Goal: Task Accomplishment & Management: Manage account settings

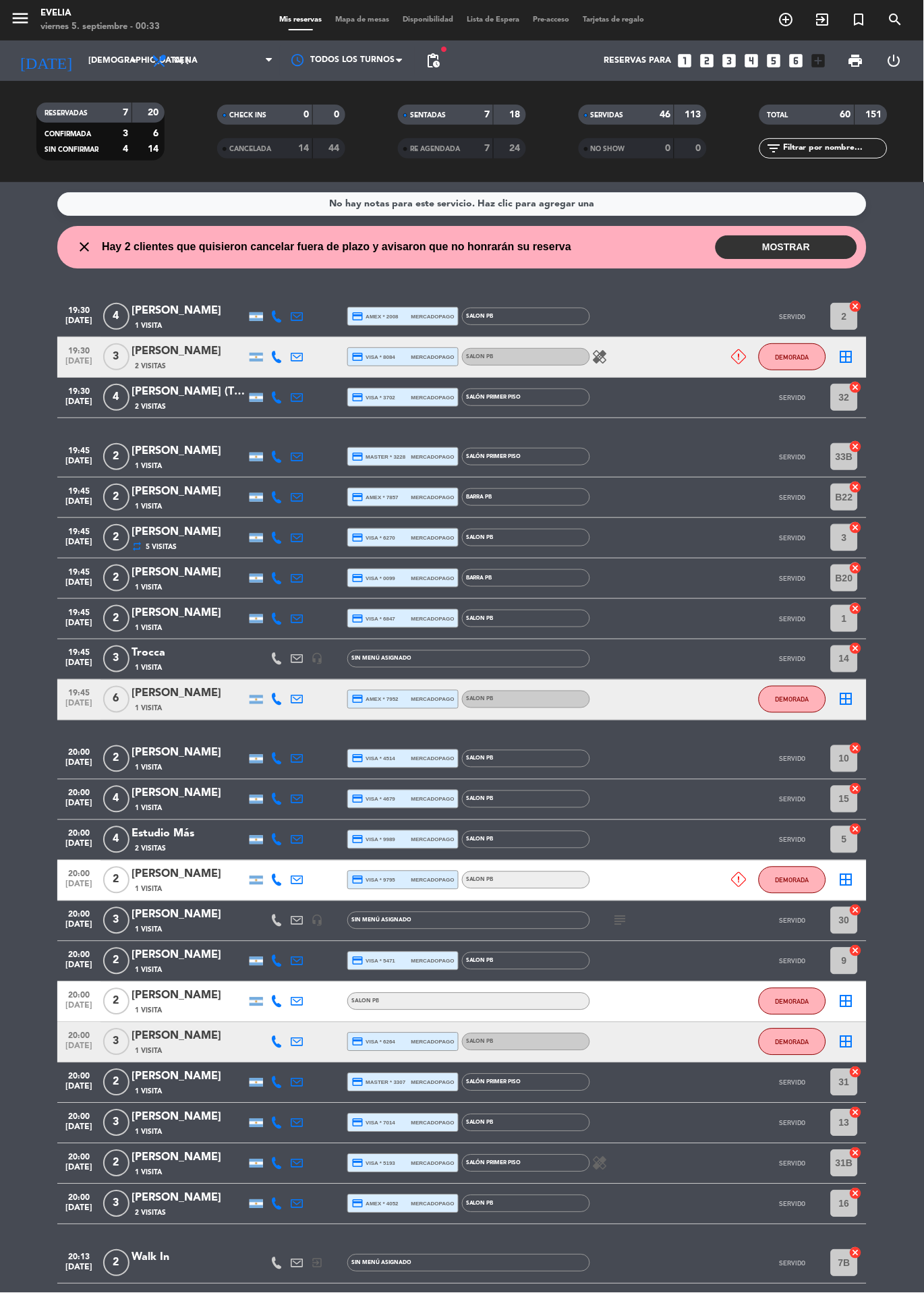
scroll to position [471, 0]
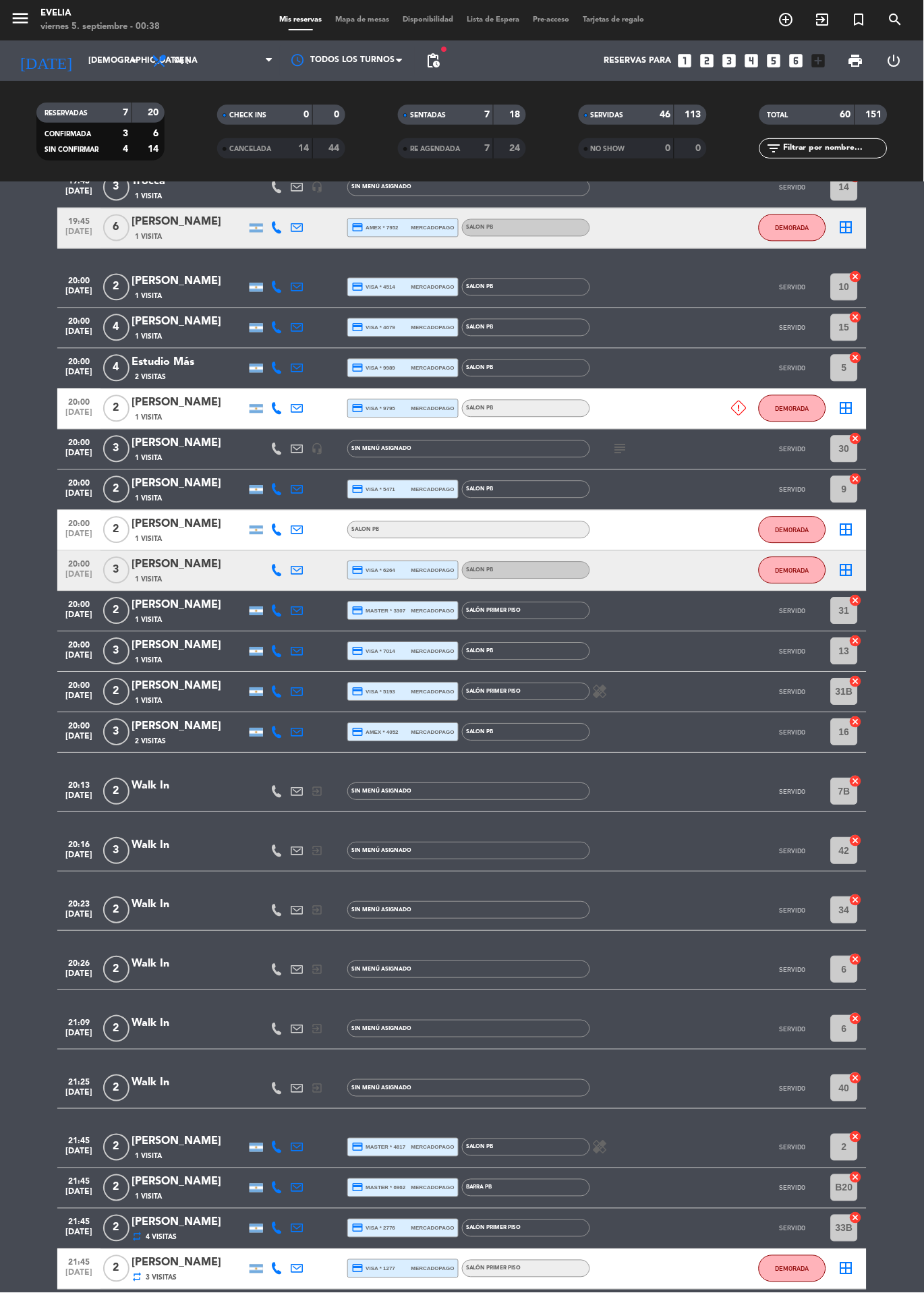
click at [362, 22] on span "Mapa de mesas" at bounding box center [363, 20] width 68 height 7
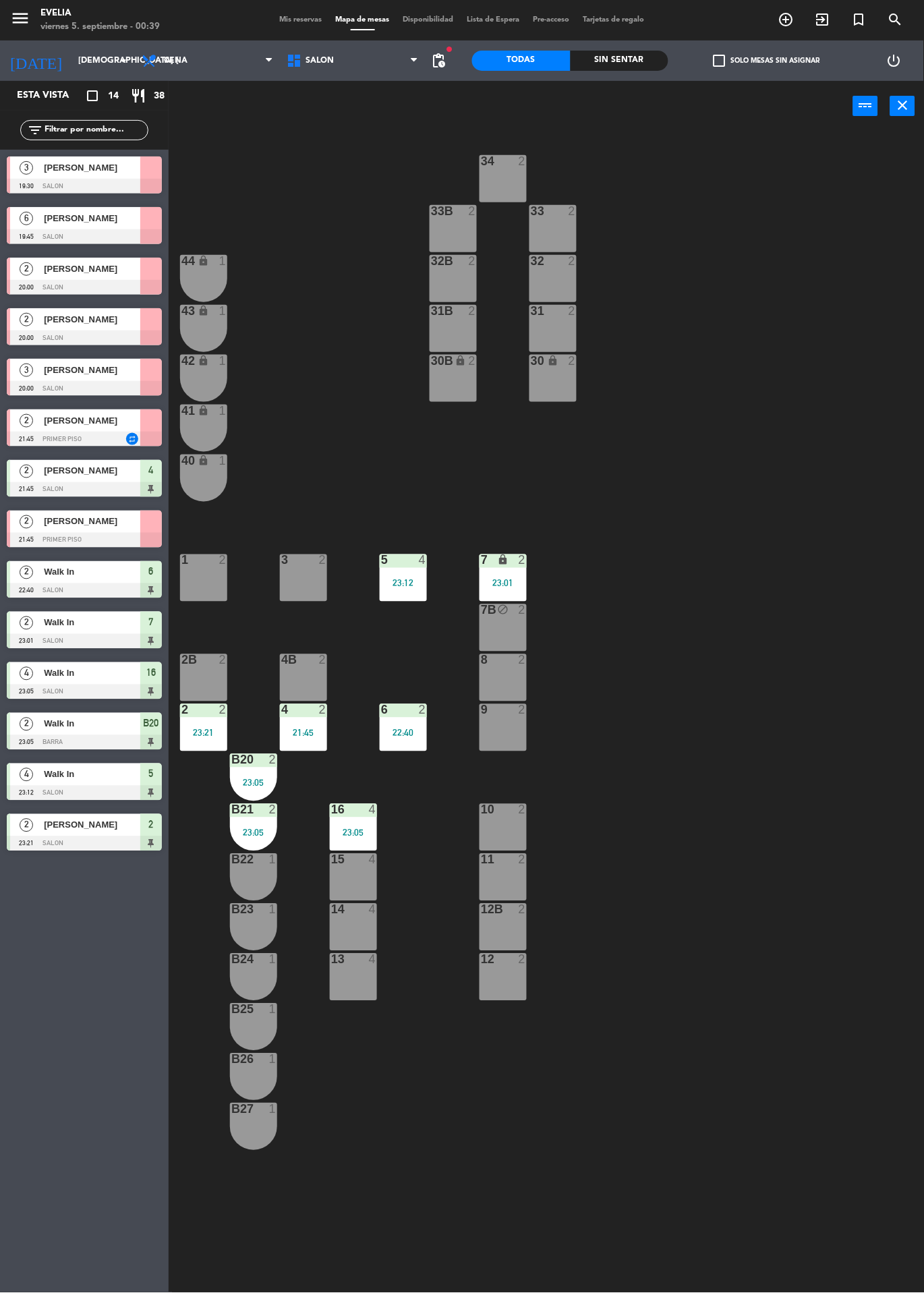
click at [743, 281] on div "34 2 33B 2 33 2 44 lock 1 32B 2 32 2 43 lock 1 31B 2 31 2 42 lock 1 30B lock 2 …" at bounding box center [551, 712] width 746 height 1162
click at [332, 20] on span "Mapa de mesas" at bounding box center [363, 20] width 68 height 7
click at [290, 19] on span "Mis reservas" at bounding box center [301, 20] width 56 height 7
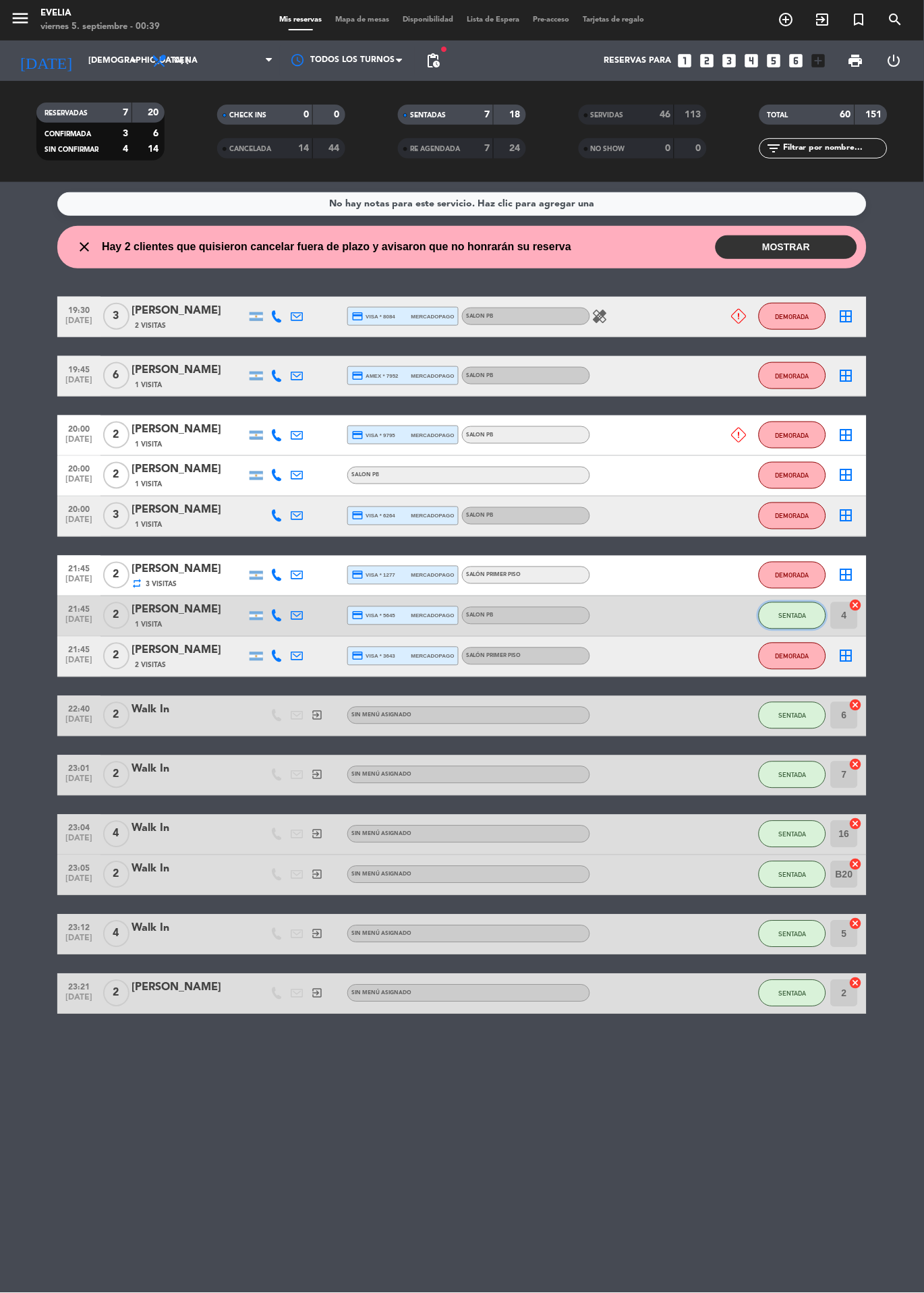
click at [779, 627] on button "SENTADA" at bounding box center [793, 616] width 68 height 27
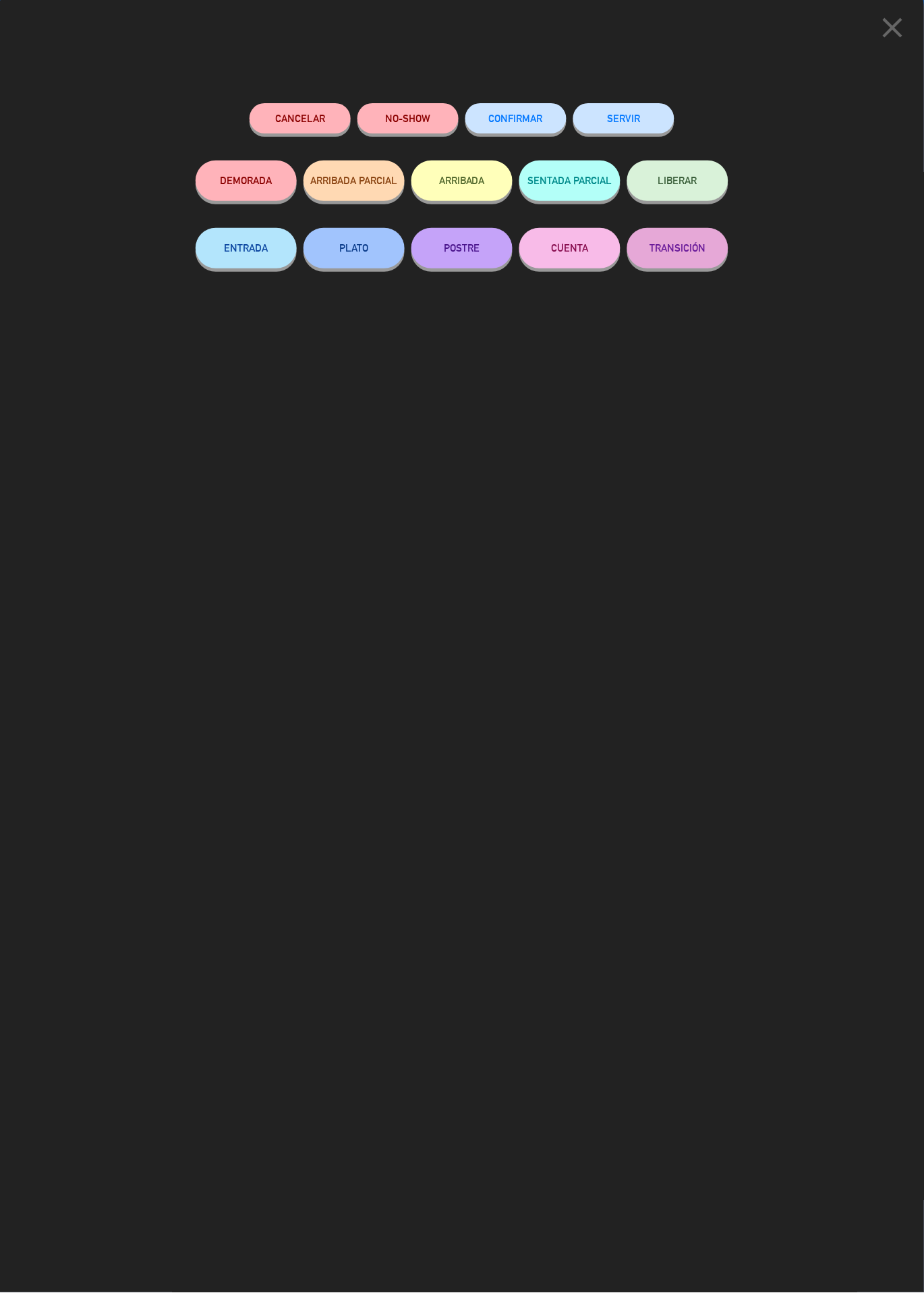
click at [612, 115] on button "SERVIR" at bounding box center [623, 119] width 101 height 30
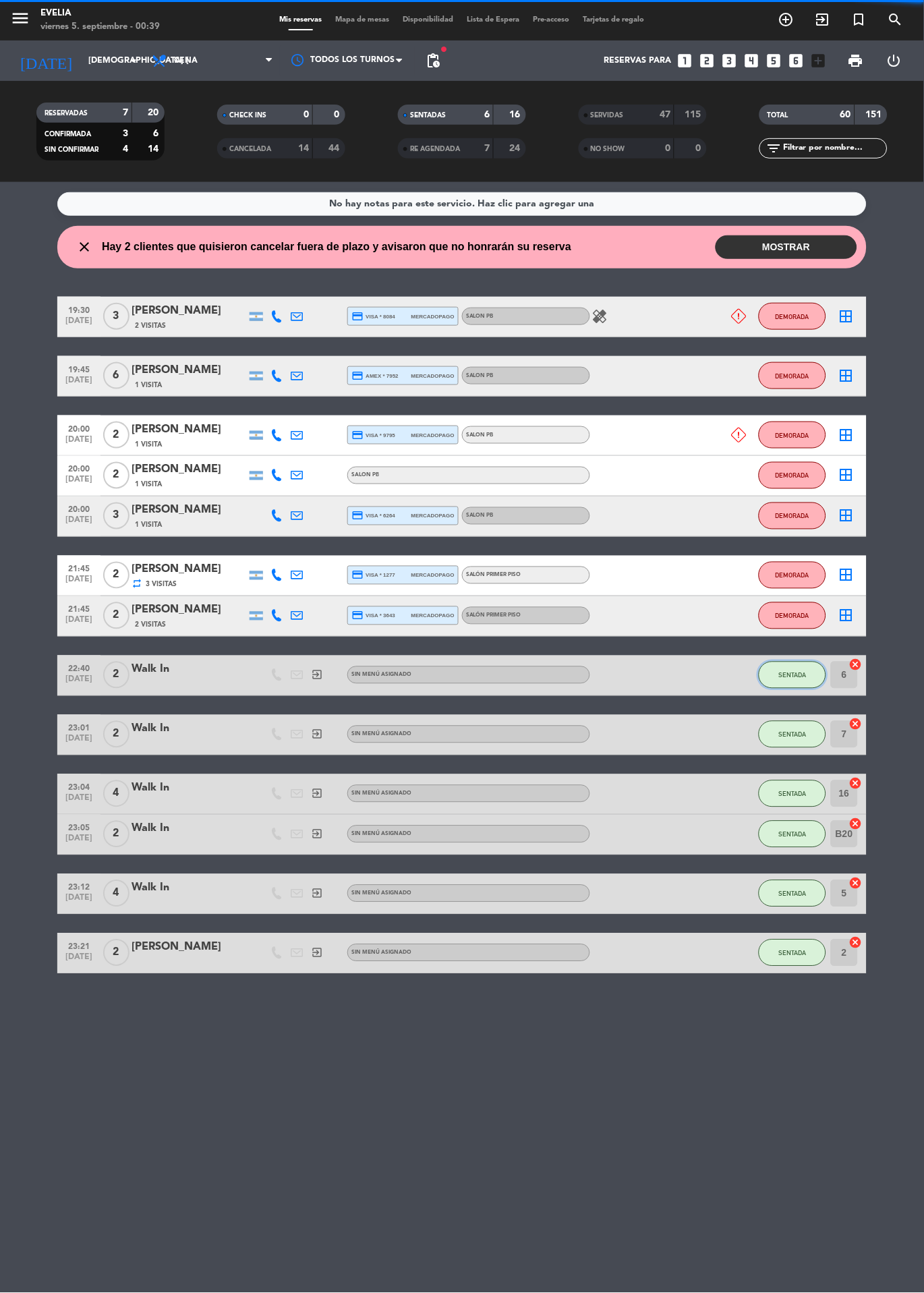
click at [782, 663] on button "SENTADA" at bounding box center [793, 675] width 68 height 27
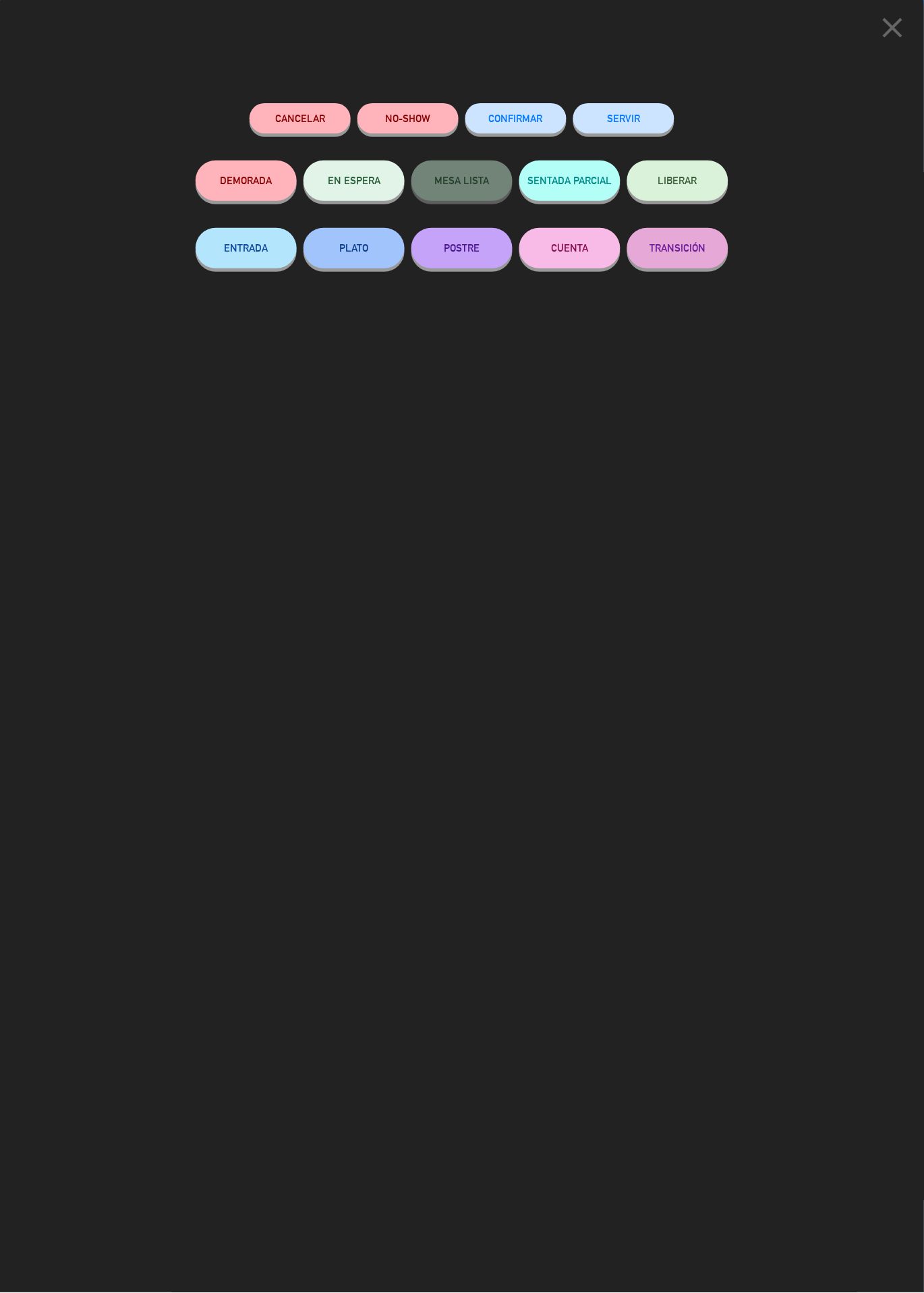
click at [637, 109] on button "SERVIR" at bounding box center [623, 119] width 101 height 30
click at [637, 121] on button "SERVIR" at bounding box center [623, 119] width 101 height 30
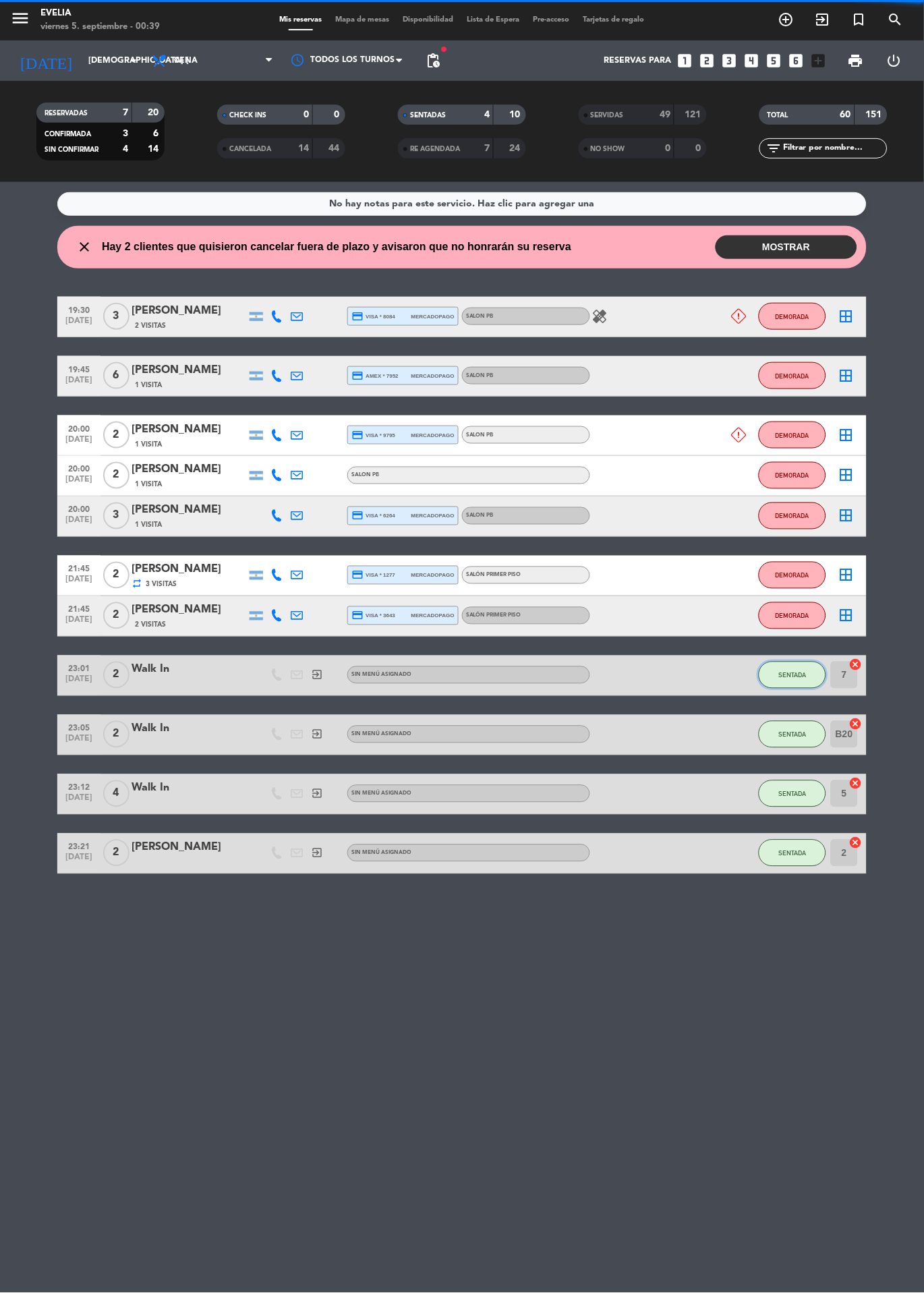
click at [791, 675] on span "SENTADA" at bounding box center [793, 676] width 28 height 7
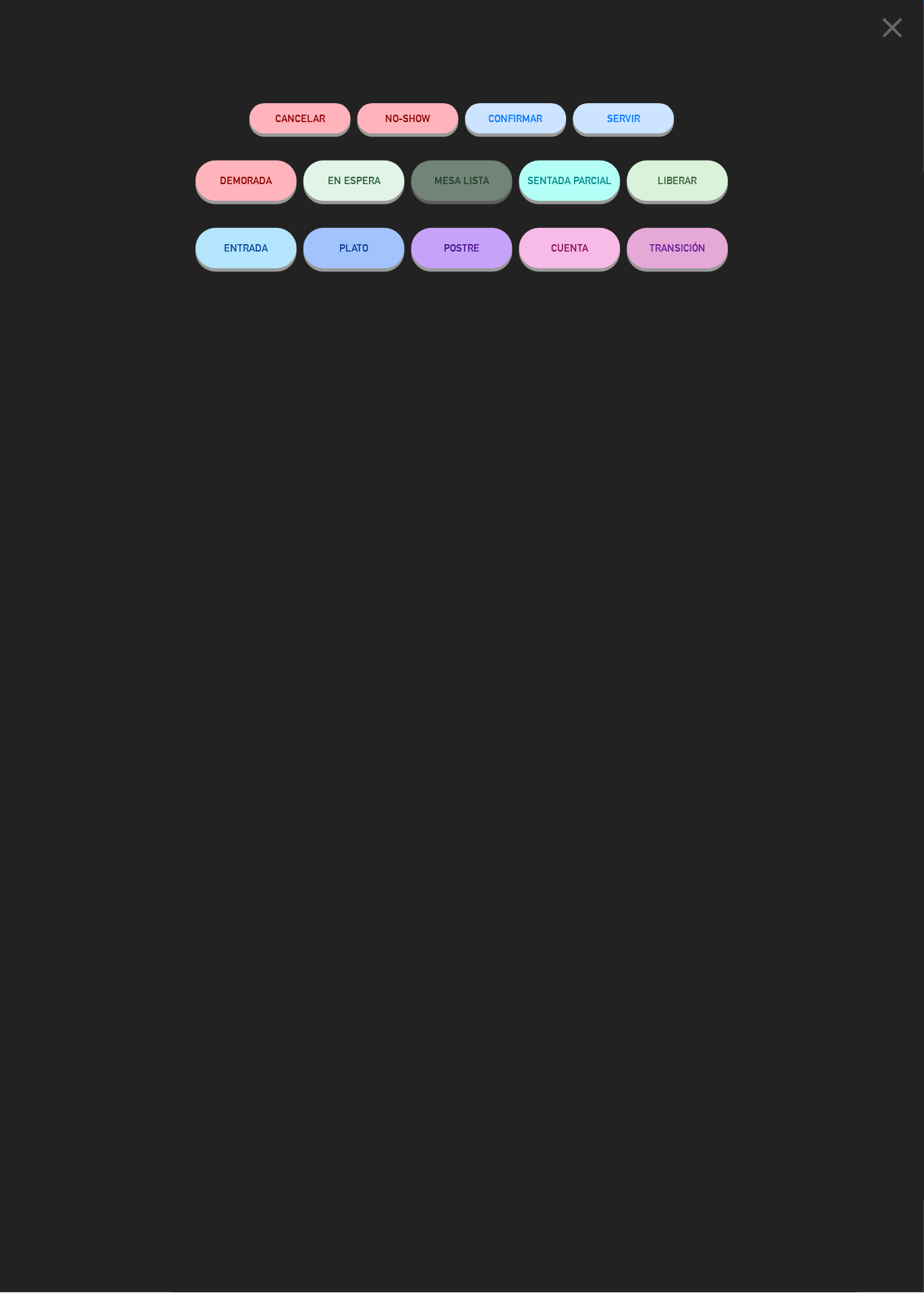
click at [637, 118] on button "SERVIR" at bounding box center [623, 119] width 101 height 30
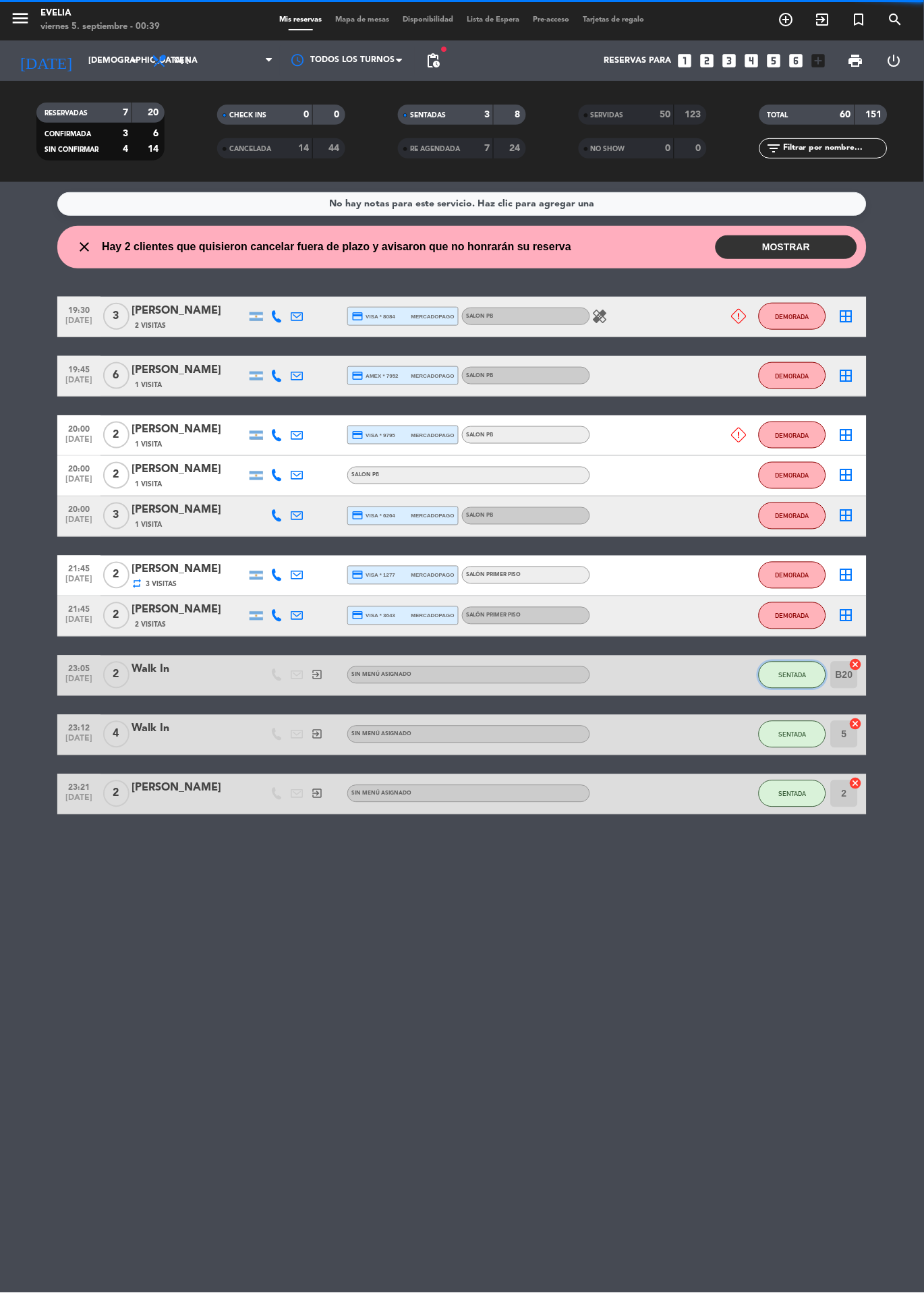
click at [787, 677] on span "SENTADA" at bounding box center [793, 676] width 28 height 7
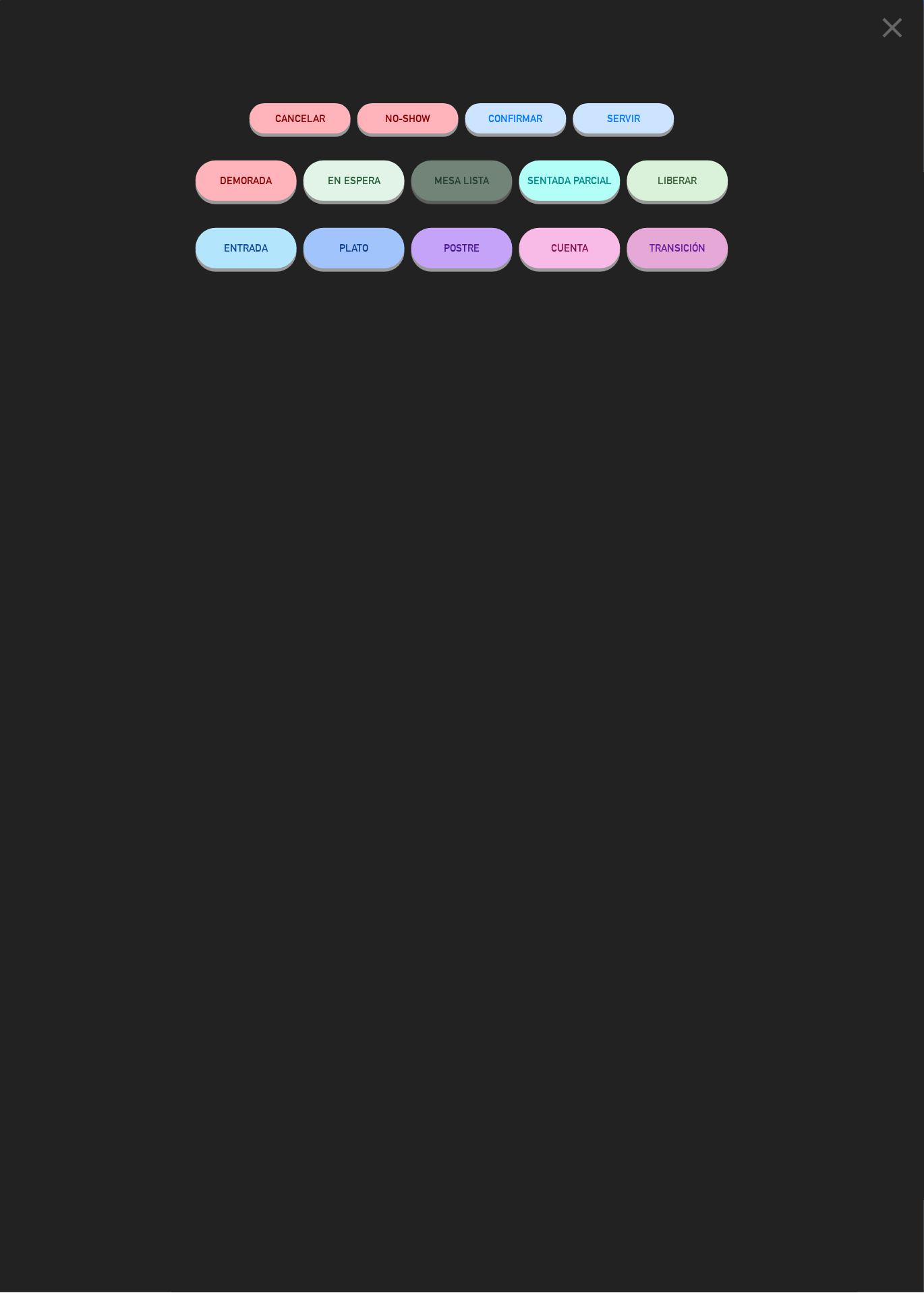
click at [650, 109] on button "SERVIR" at bounding box center [623, 119] width 101 height 30
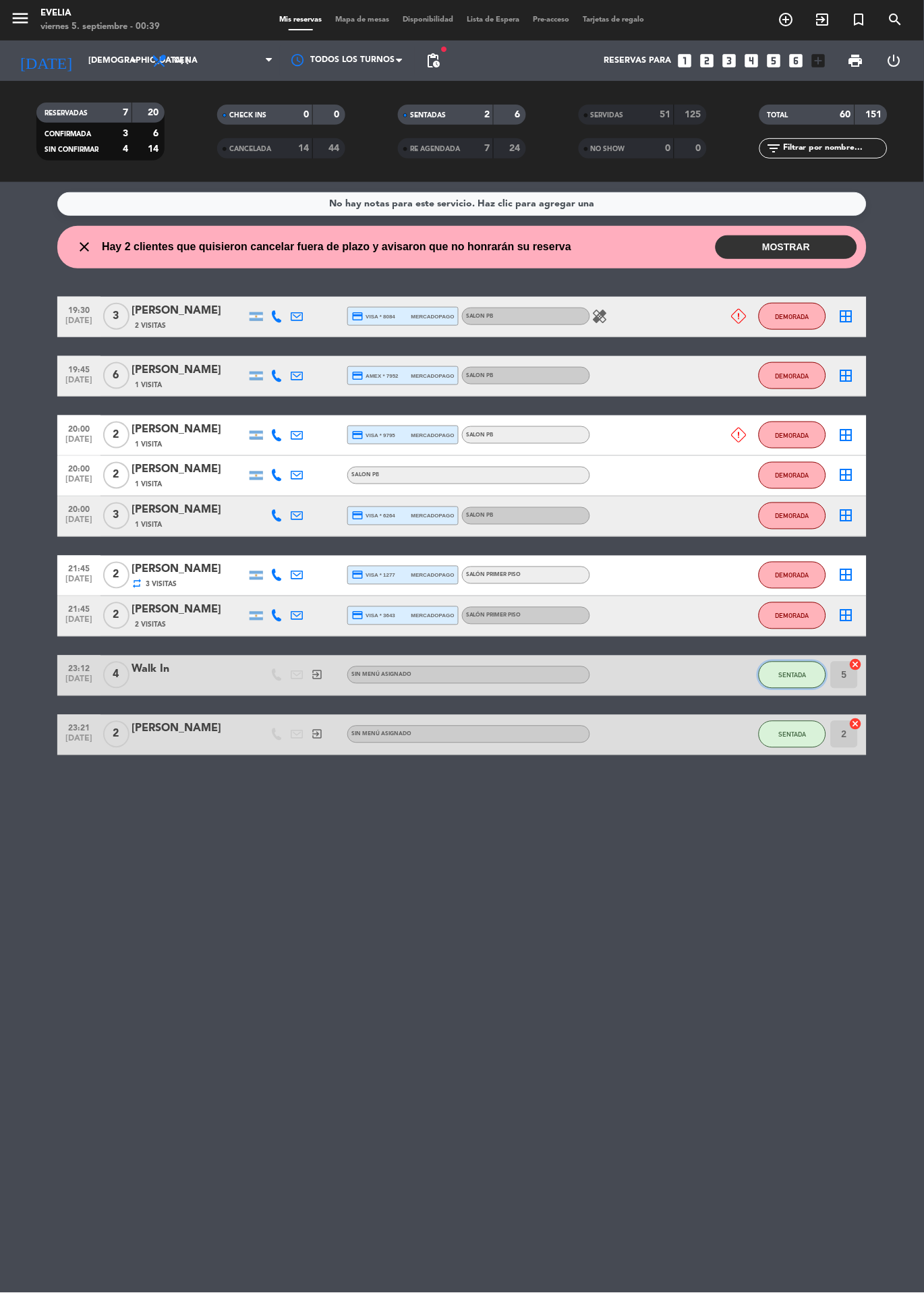
click at [791, 683] on button "SENTADA" at bounding box center [793, 675] width 68 height 27
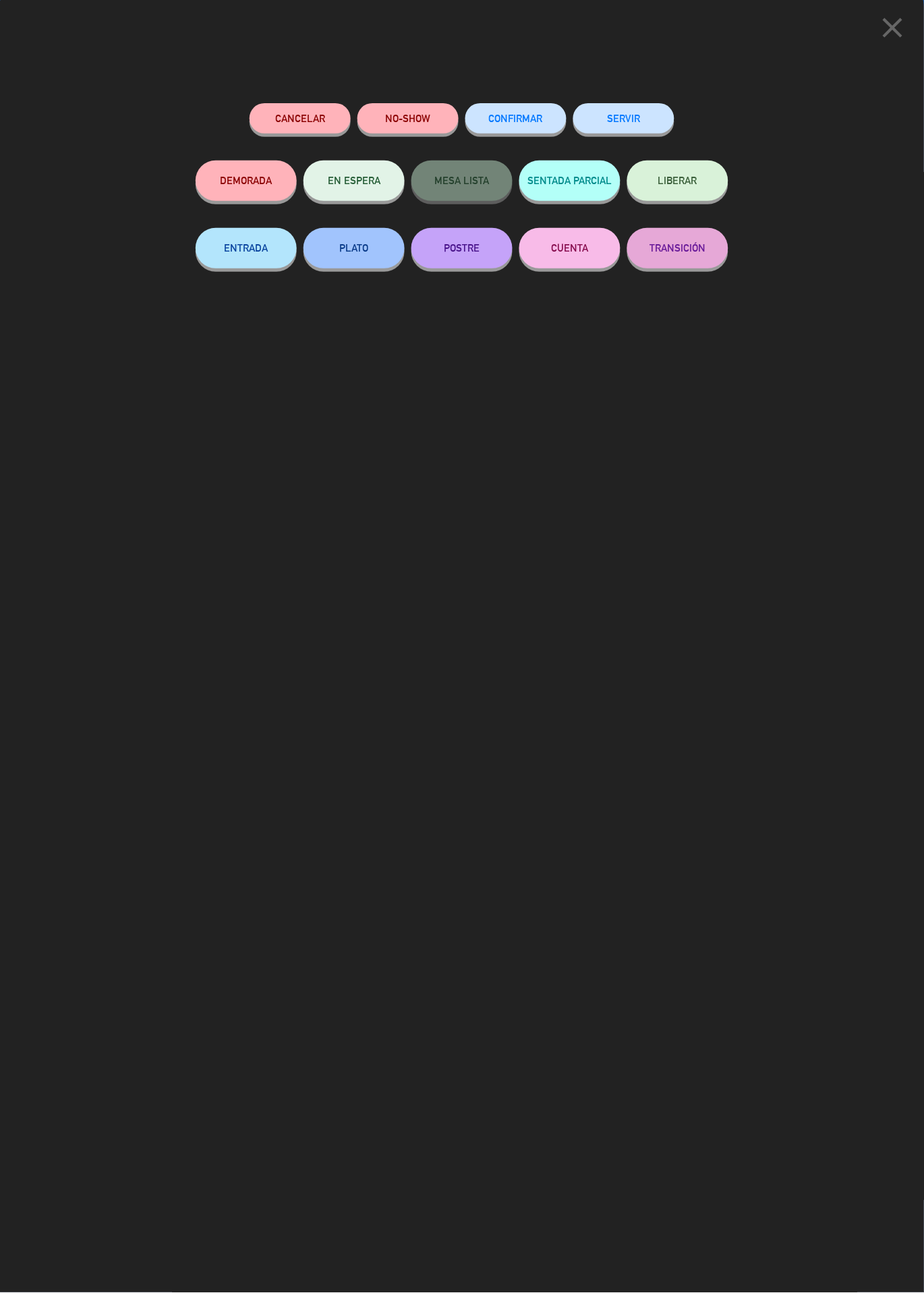
click at [646, 118] on button "SERVIR" at bounding box center [623, 119] width 101 height 30
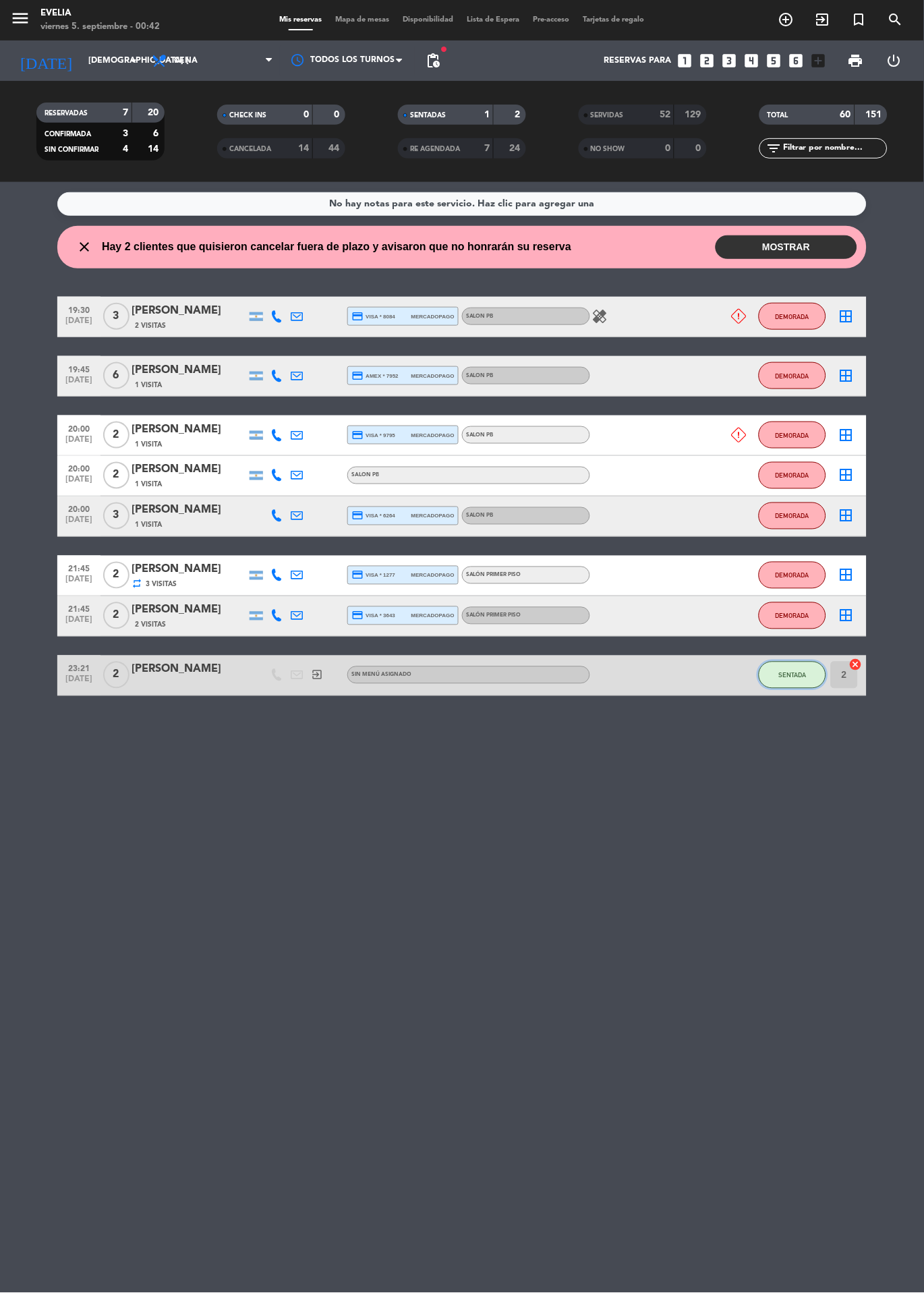
click at [782, 688] on button "SENTADA" at bounding box center [793, 675] width 68 height 27
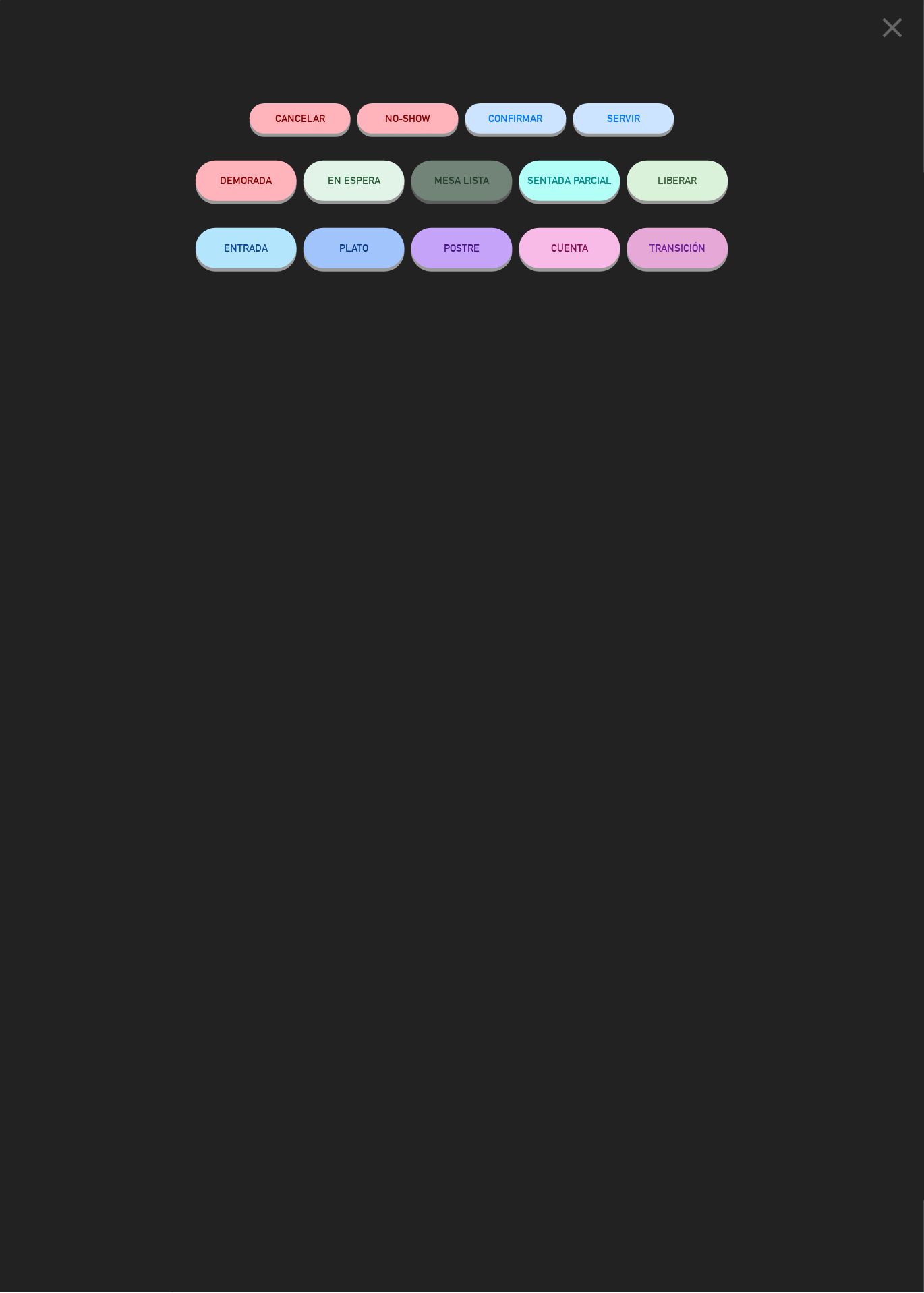
click at [632, 130] on button "SERVIR" at bounding box center [623, 119] width 101 height 30
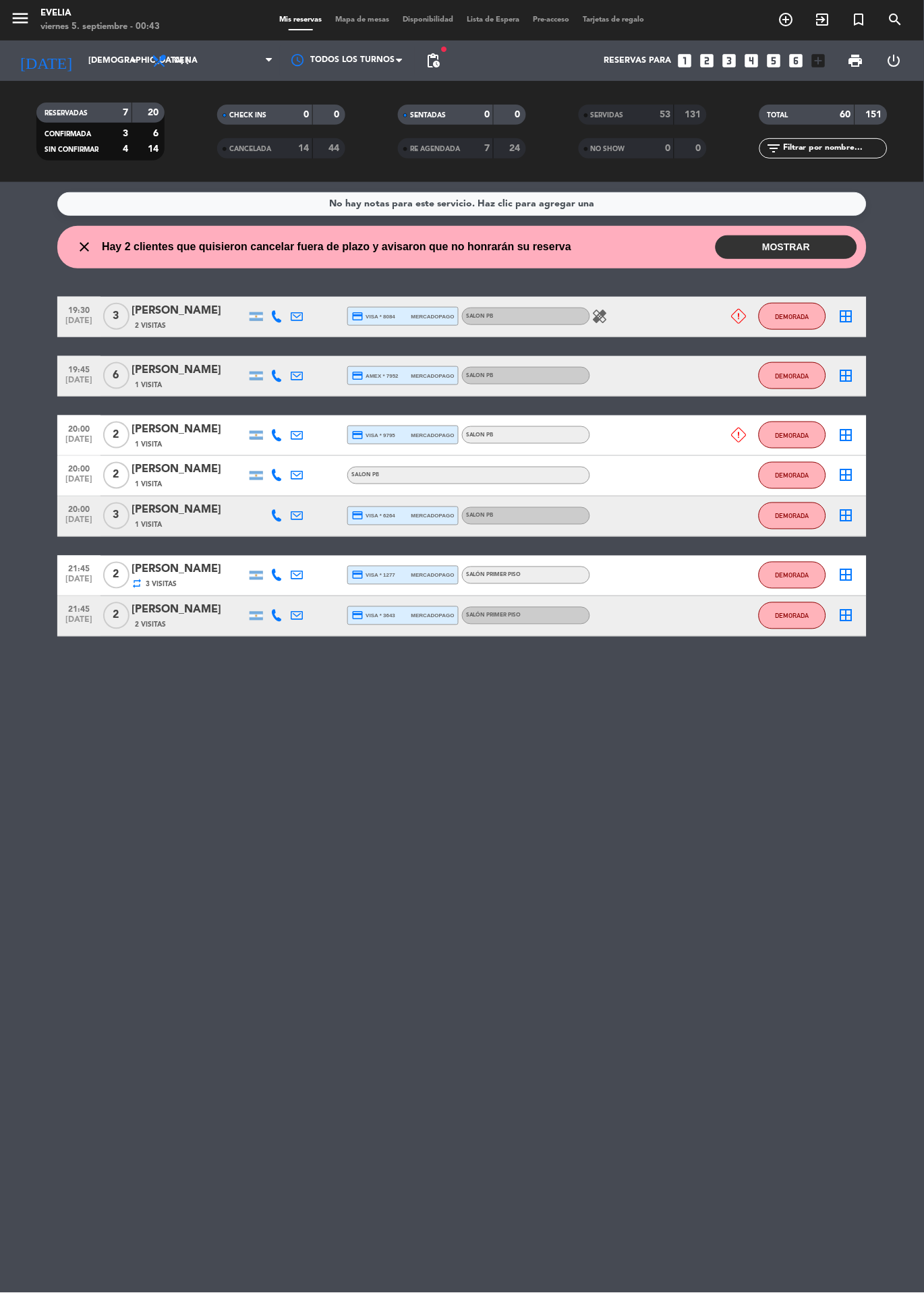
click at [660, 115] on strong "53" at bounding box center [665, 114] width 11 height 10
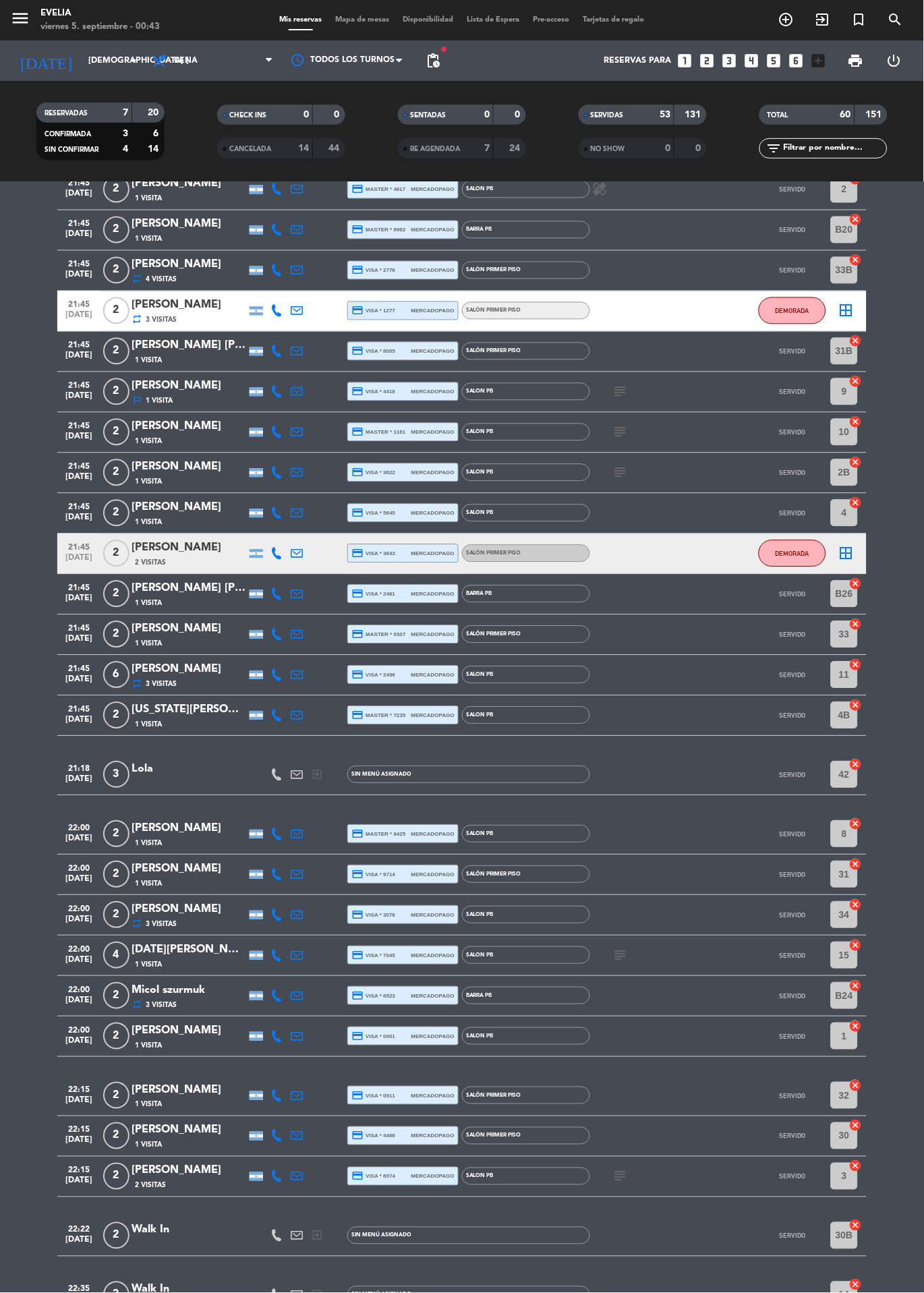
scroll to position [1729, 0]
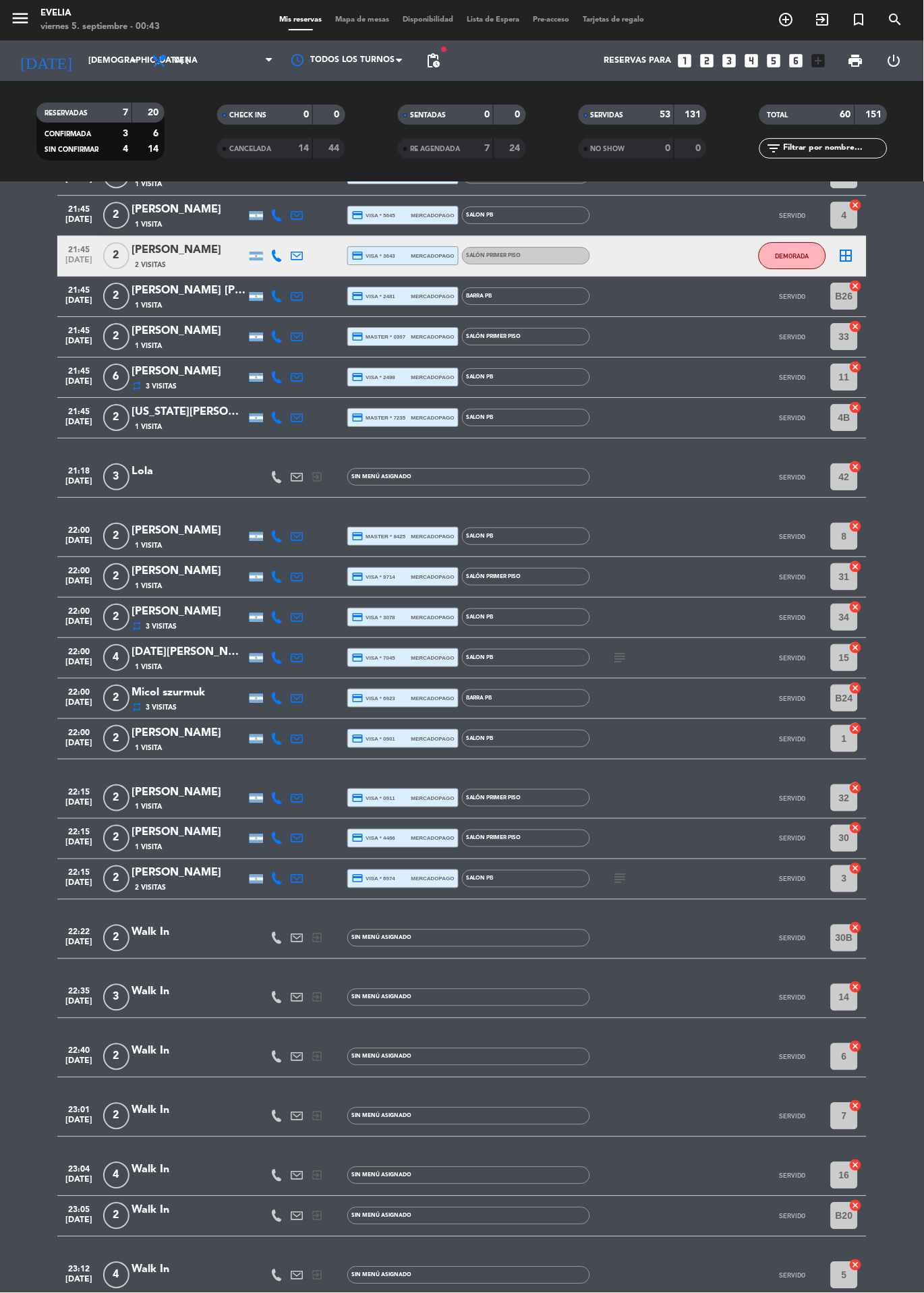
click at [669, 110] on strong "53" at bounding box center [665, 114] width 11 height 10
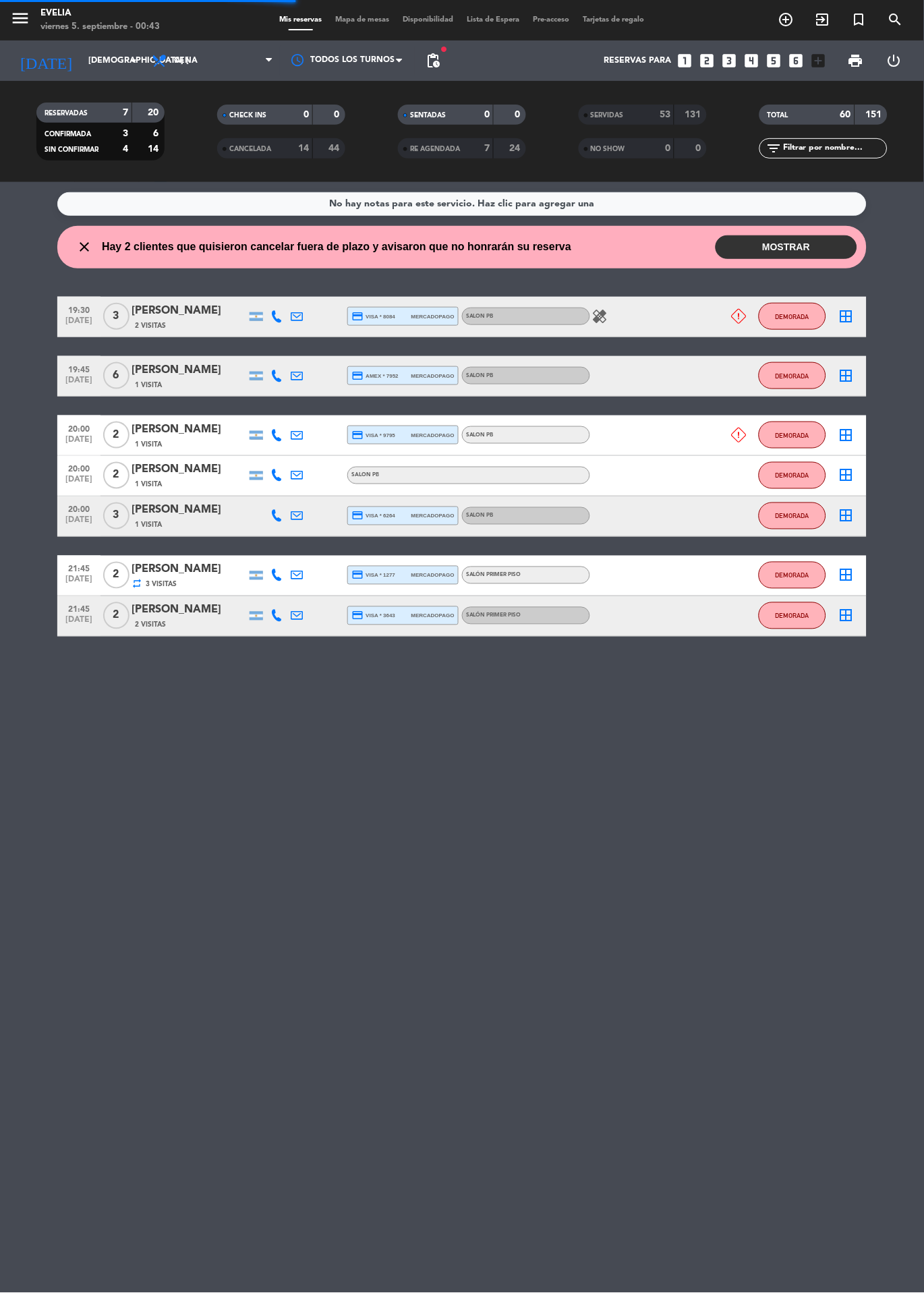
scroll to position [0, 0]
click at [786, 313] on span "DEMORADA" at bounding box center [793, 317] width 34 height 7
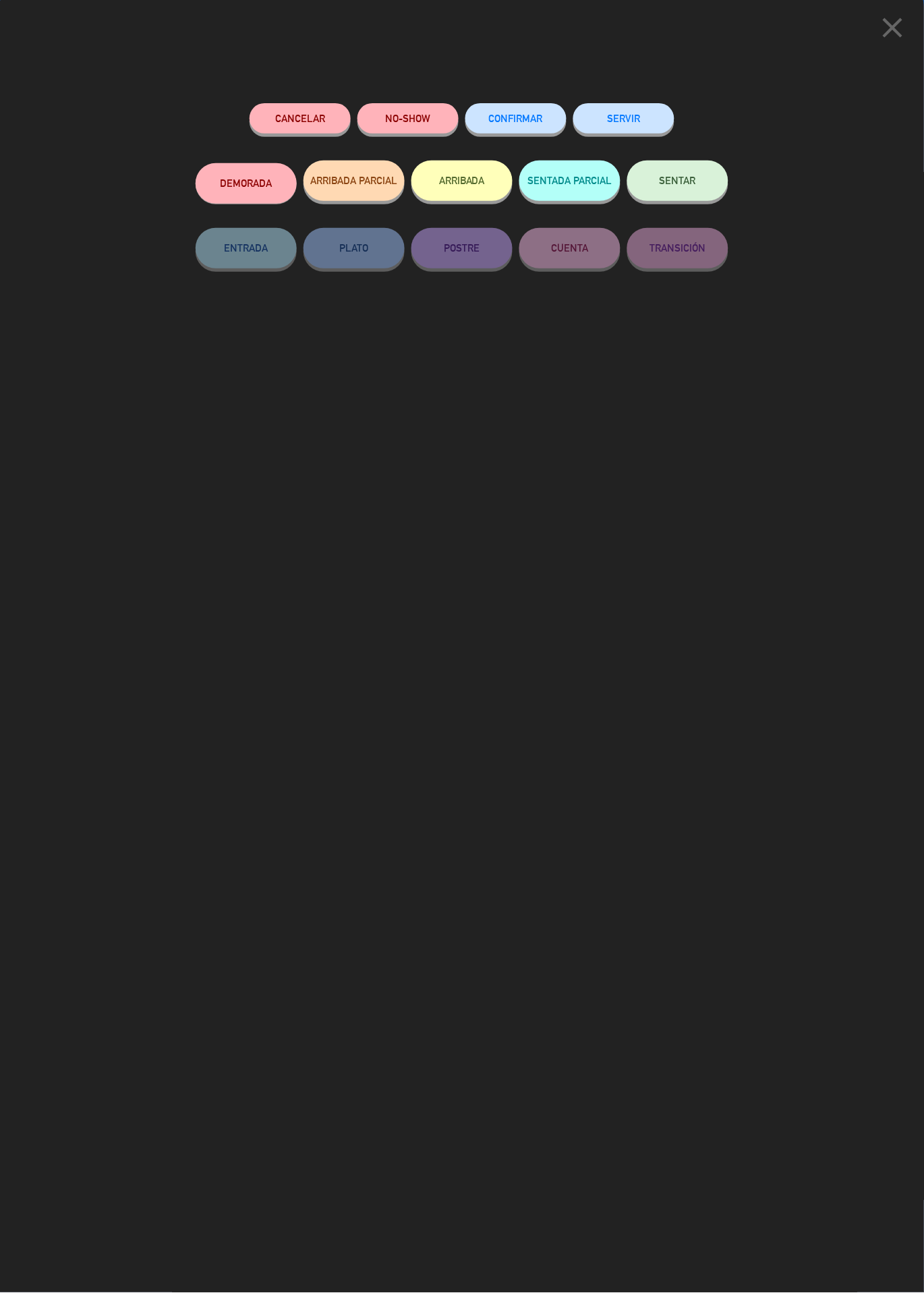
click at [401, 109] on button "NO-SHOW" at bounding box center [407, 119] width 101 height 30
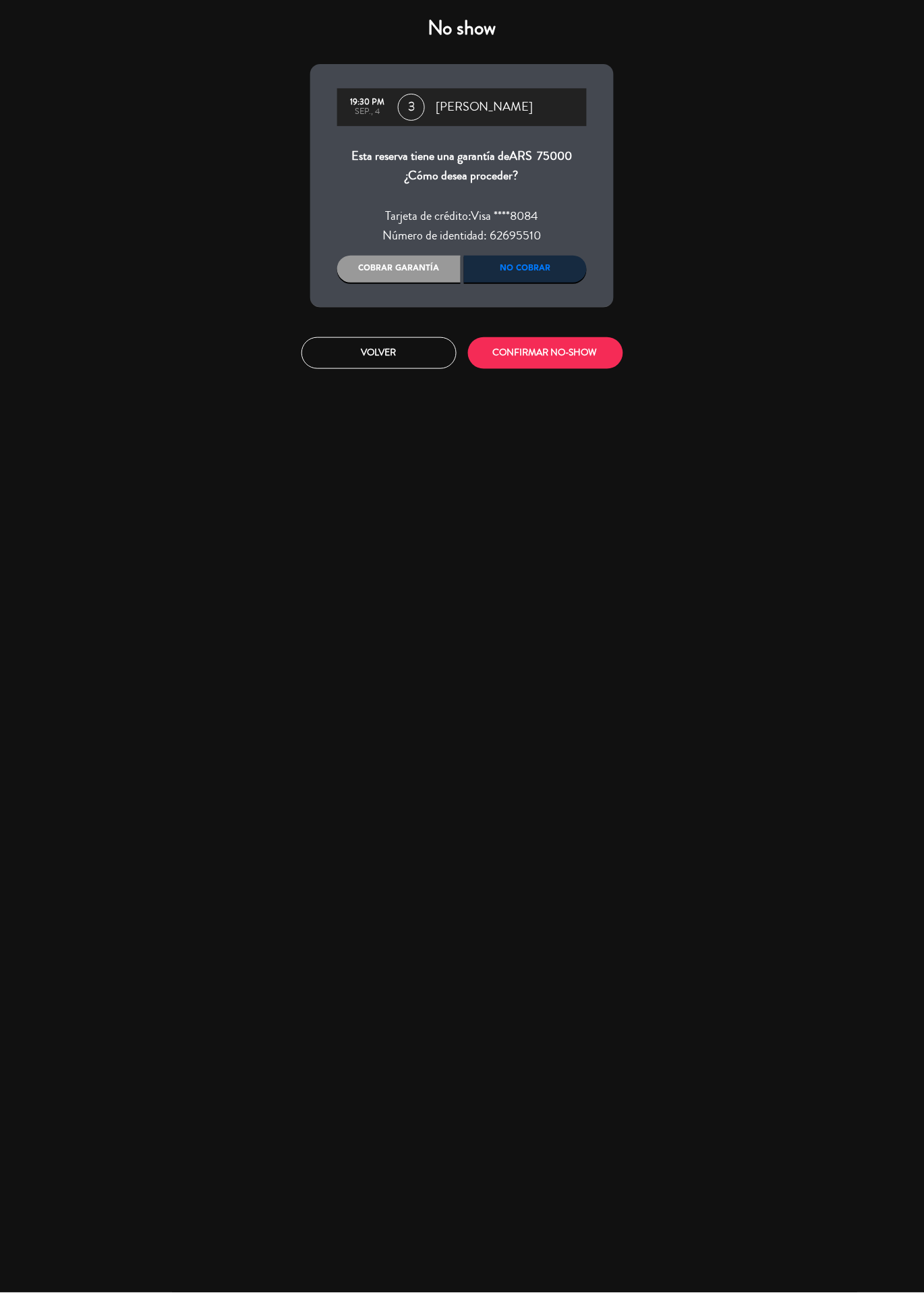
click at [420, 279] on div "Cobrar garantía" at bounding box center [399, 269] width 123 height 27
click at [412, 366] on button "Volver" at bounding box center [379, 354] width 155 height 32
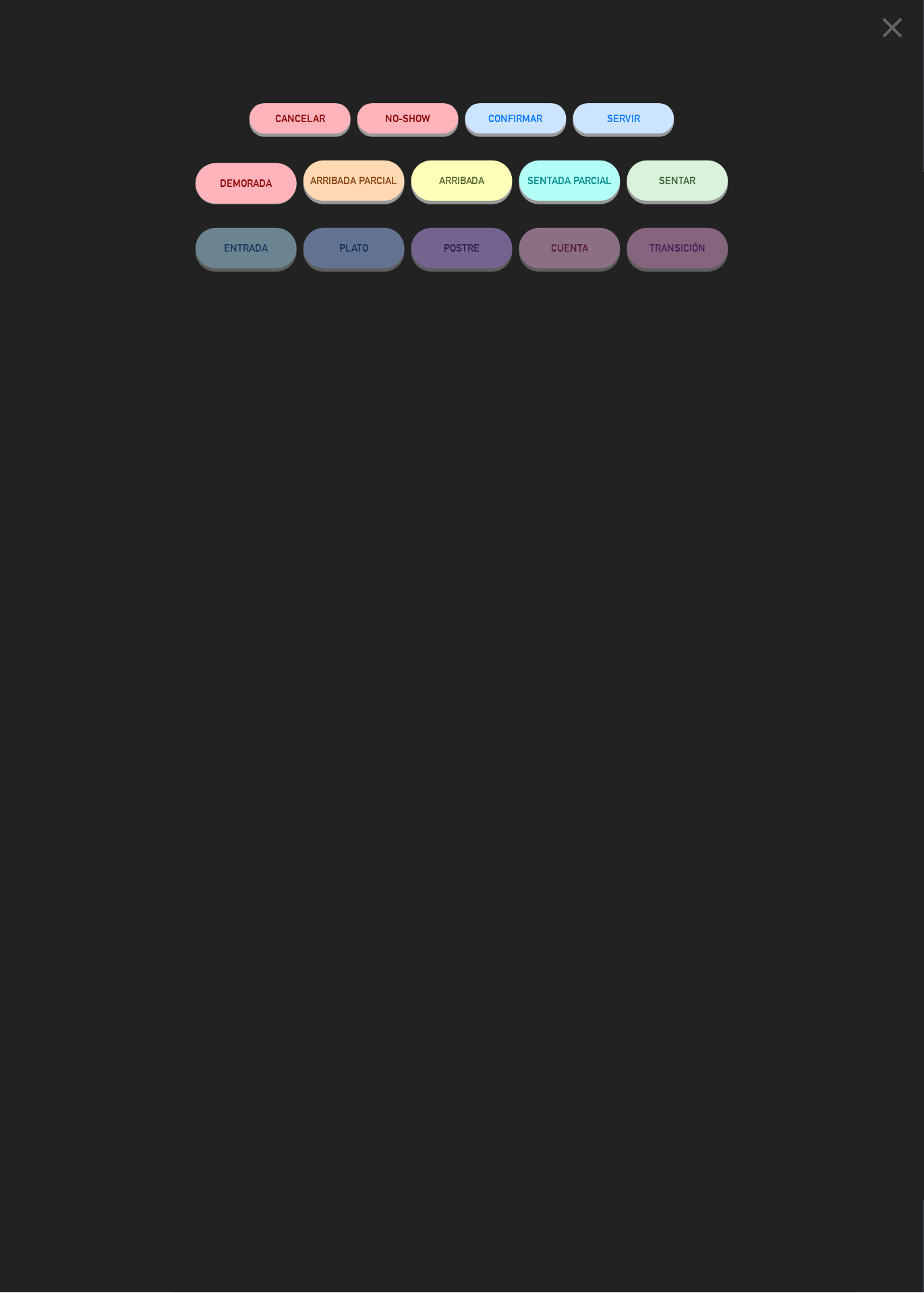
click at [900, 31] on icon "close" at bounding box center [893, 28] width 34 height 34
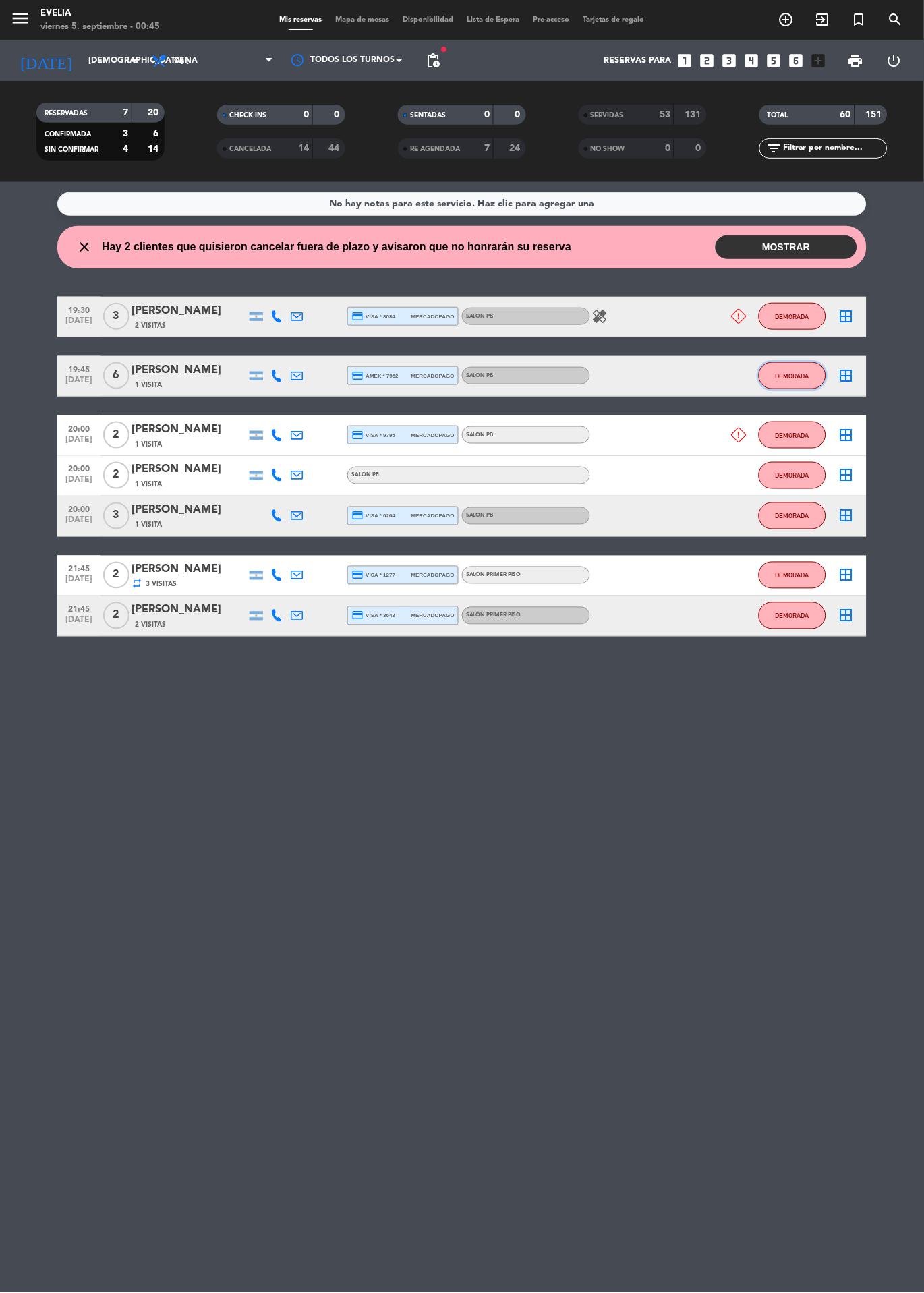
click at [788, 387] on button "DEMORADA" at bounding box center [793, 376] width 68 height 27
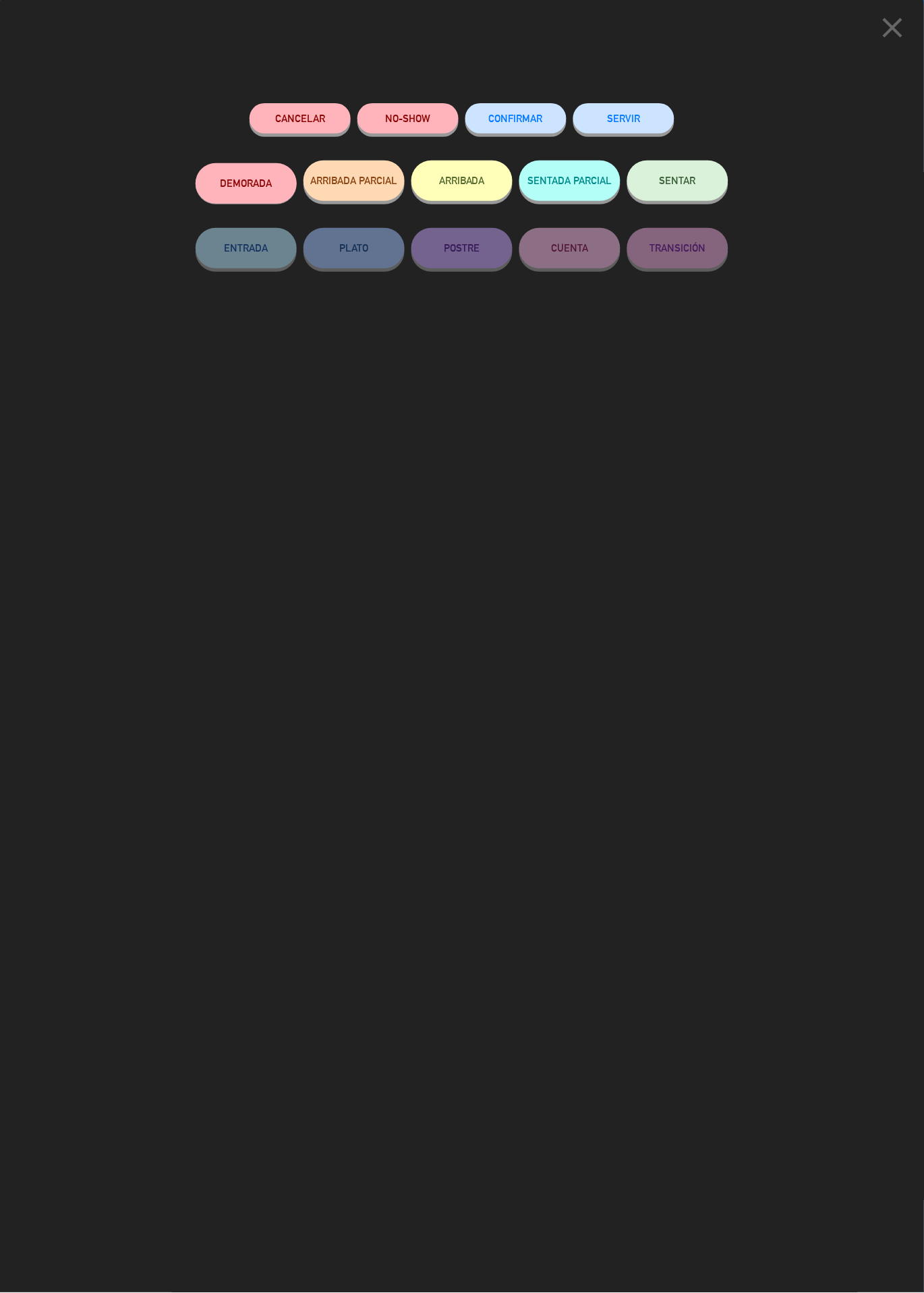
click at [420, 106] on button "NO-SHOW" at bounding box center [407, 119] width 101 height 30
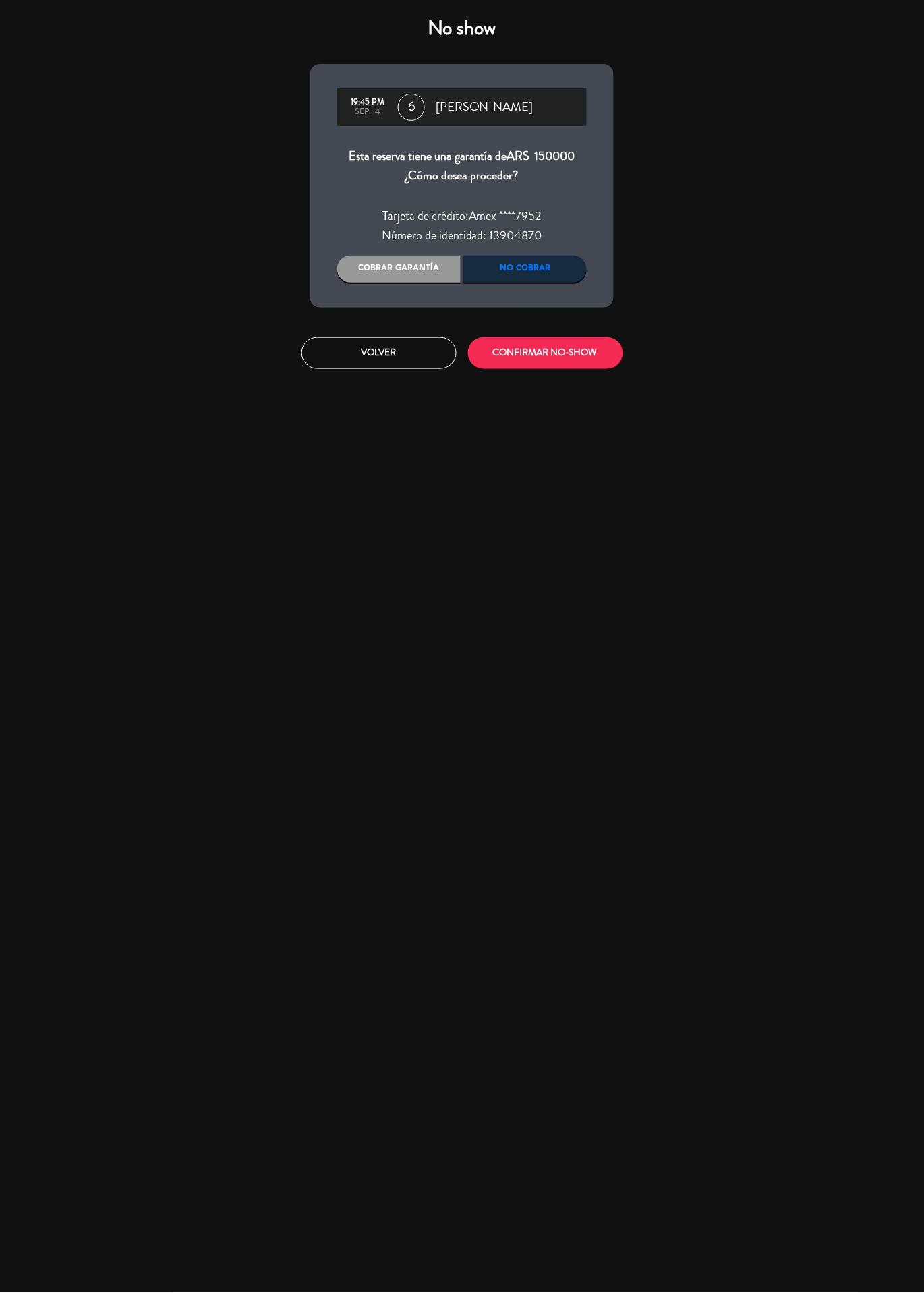
click at [422, 269] on div "Cobrar garantía" at bounding box center [399, 269] width 123 height 27
click at [560, 367] on button "CONFIRMAR NO-SHOW" at bounding box center [545, 354] width 155 height 32
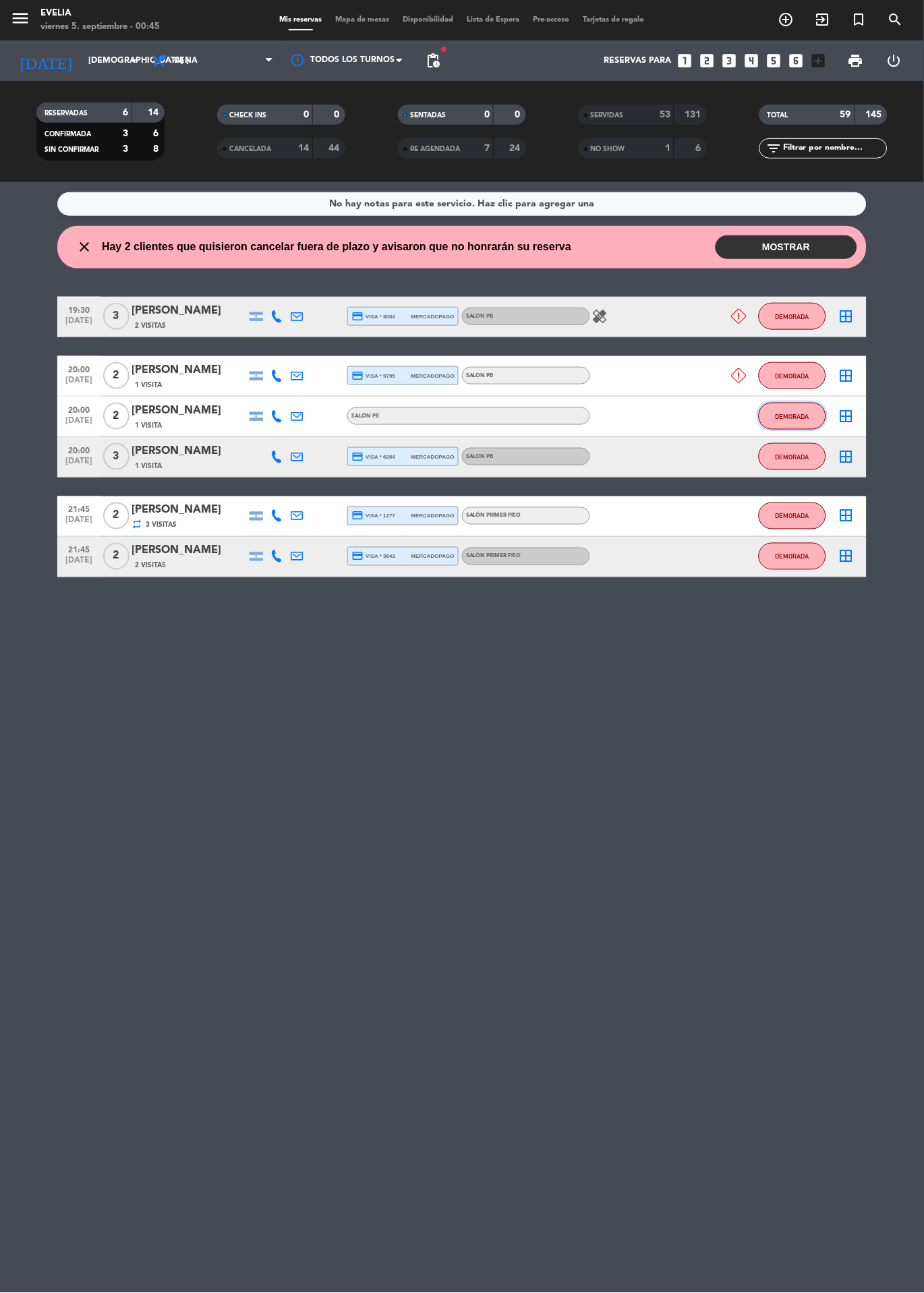
click at [788, 418] on span "DEMORADA" at bounding box center [793, 416] width 34 height 7
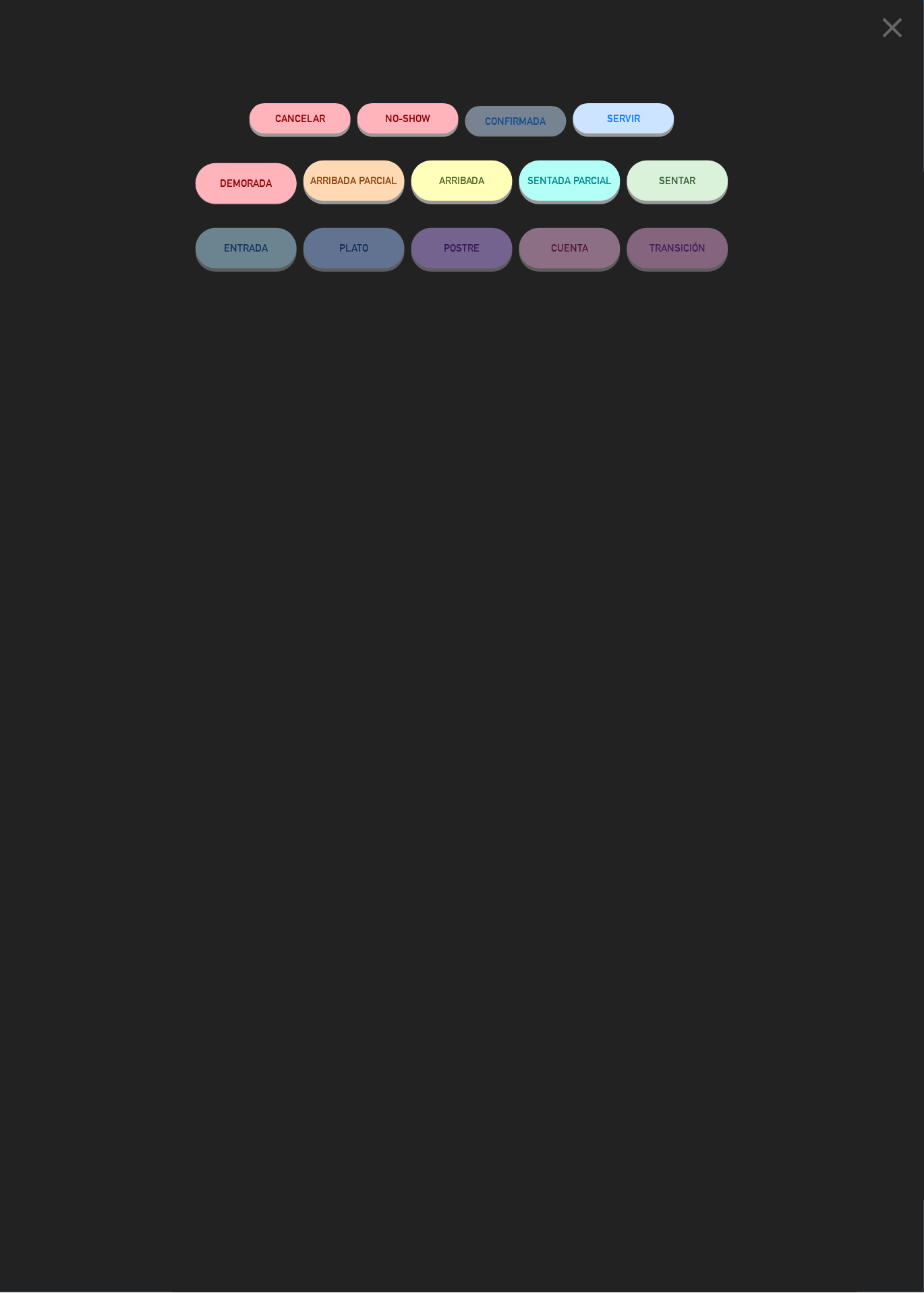
click at [425, 118] on button "NO-SHOW" at bounding box center [407, 119] width 101 height 30
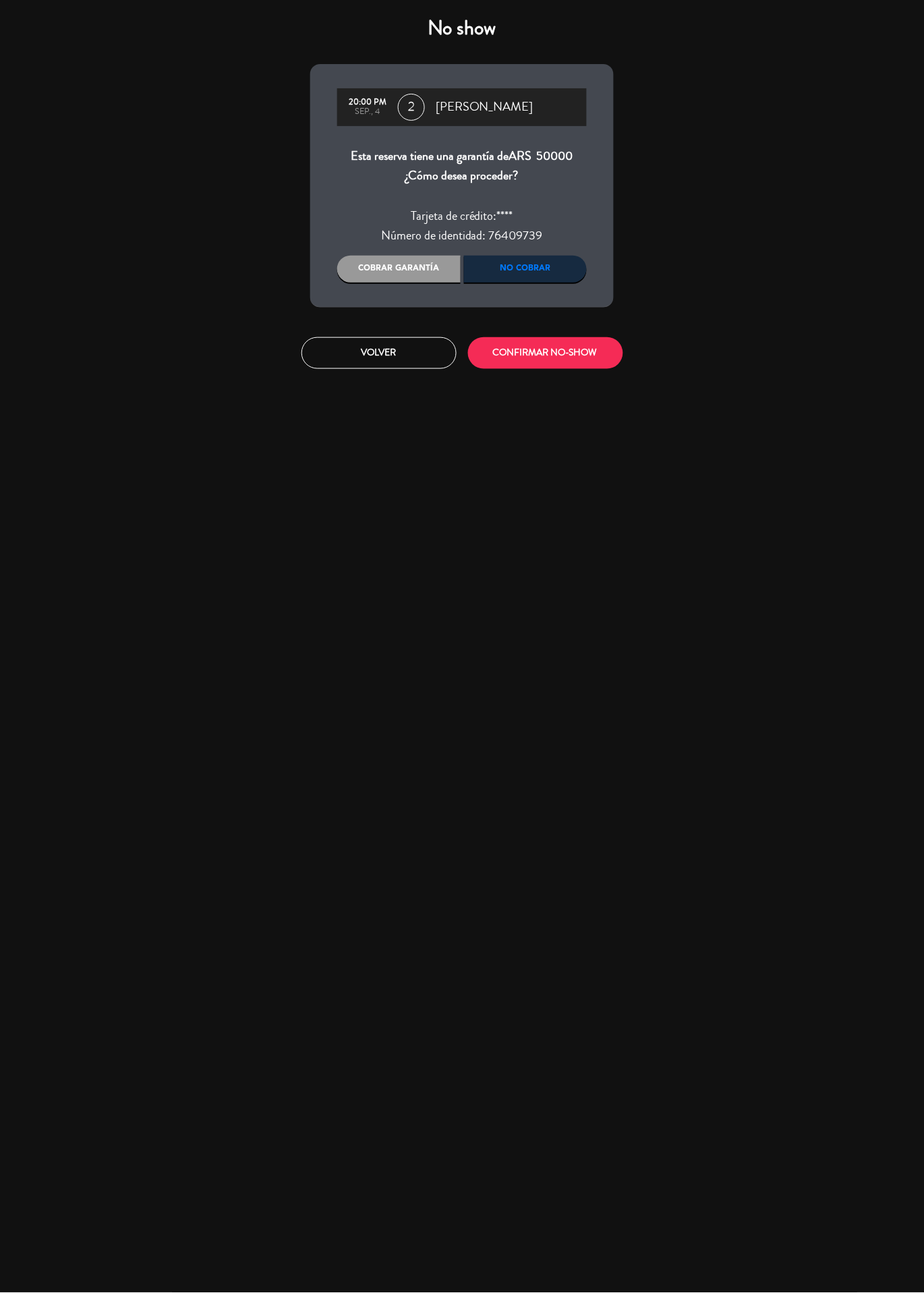
click at [427, 277] on div "Cobrar garantía" at bounding box center [399, 269] width 123 height 27
click at [571, 354] on button "CONFIRMAR NO-SHOW" at bounding box center [545, 354] width 155 height 32
click at [412, 385] on div "No show 20:00 PM sep., 4 2 [PERSON_NAME] Esta reserva tiene una garantía de ARS…" at bounding box center [462, 646] width 924 height 1293
click at [386, 363] on button "Volver" at bounding box center [379, 354] width 155 height 32
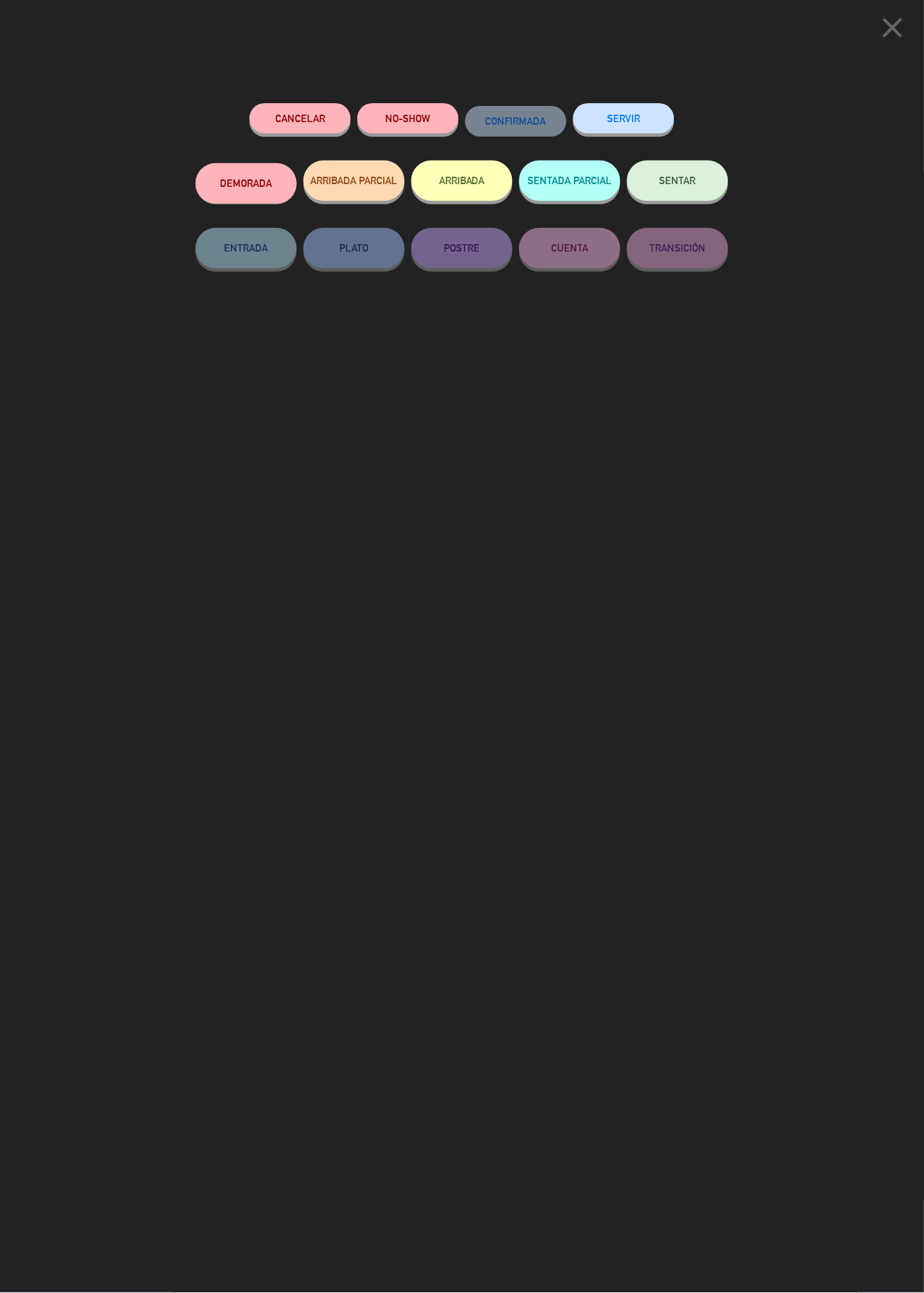
click at [908, 23] on icon "close" at bounding box center [893, 28] width 34 height 34
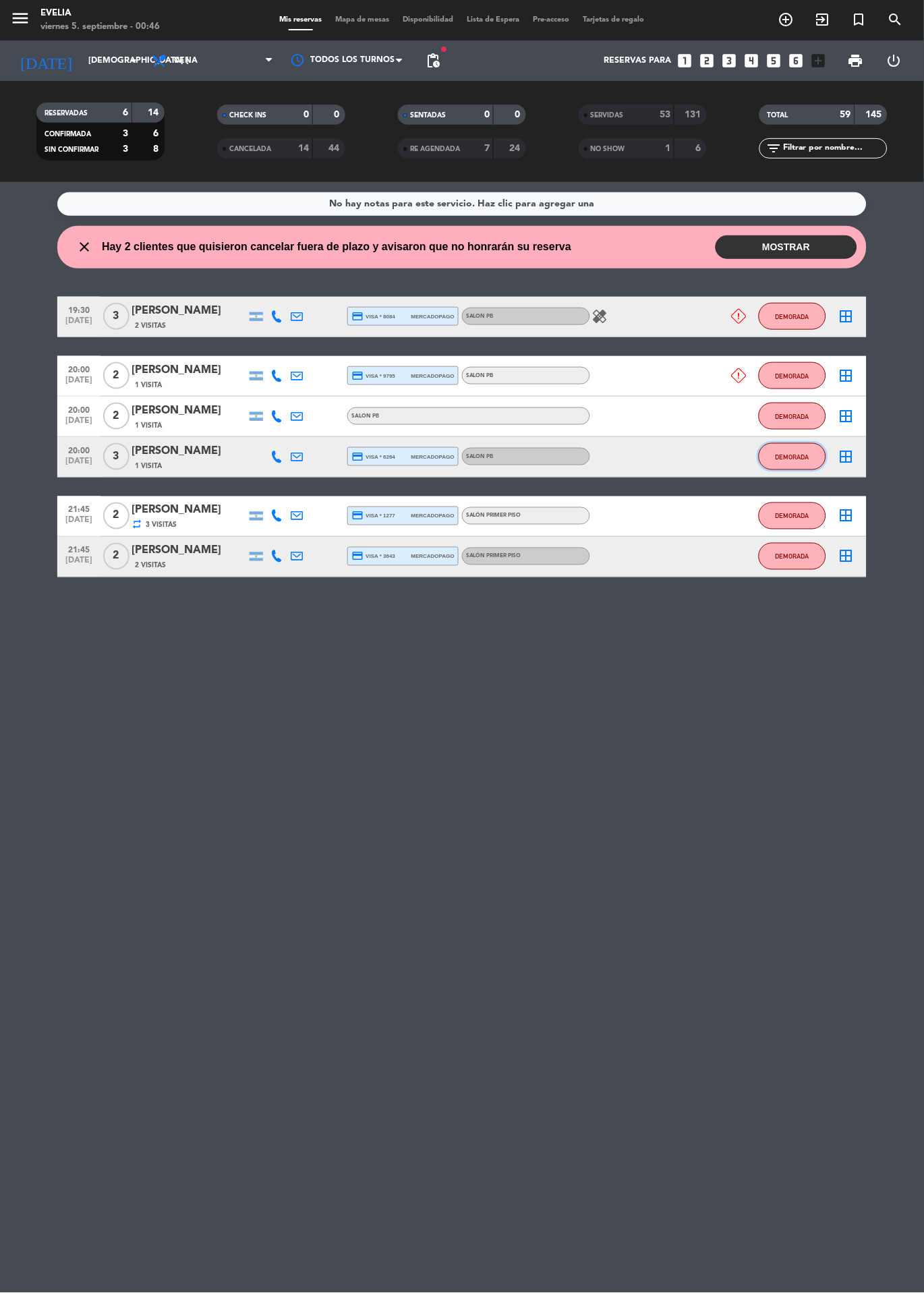
click at [791, 457] on span "DEMORADA" at bounding box center [793, 457] width 34 height 7
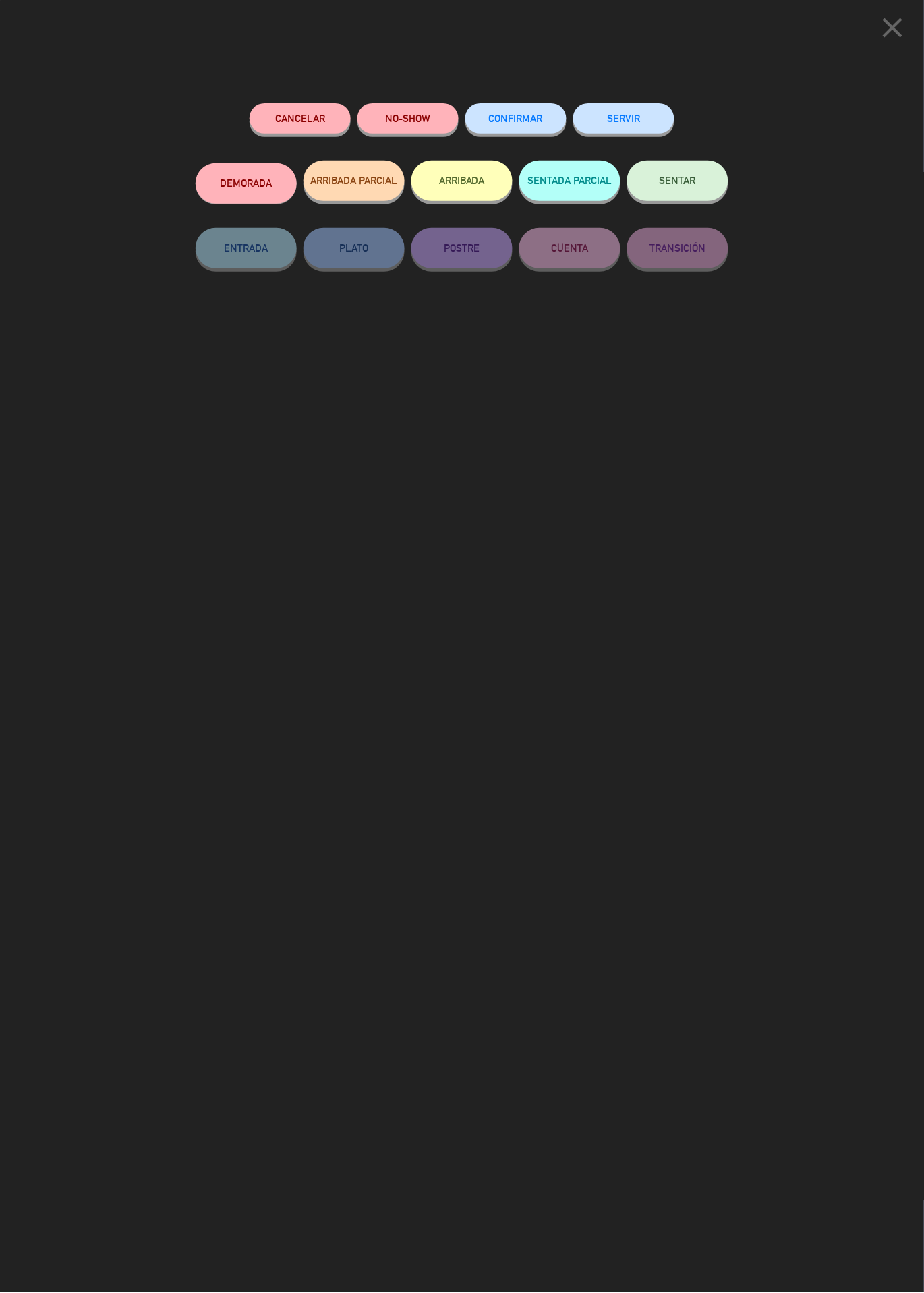
click at [407, 117] on button "NO-SHOW" at bounding box center [407, 119] width 101 height 30
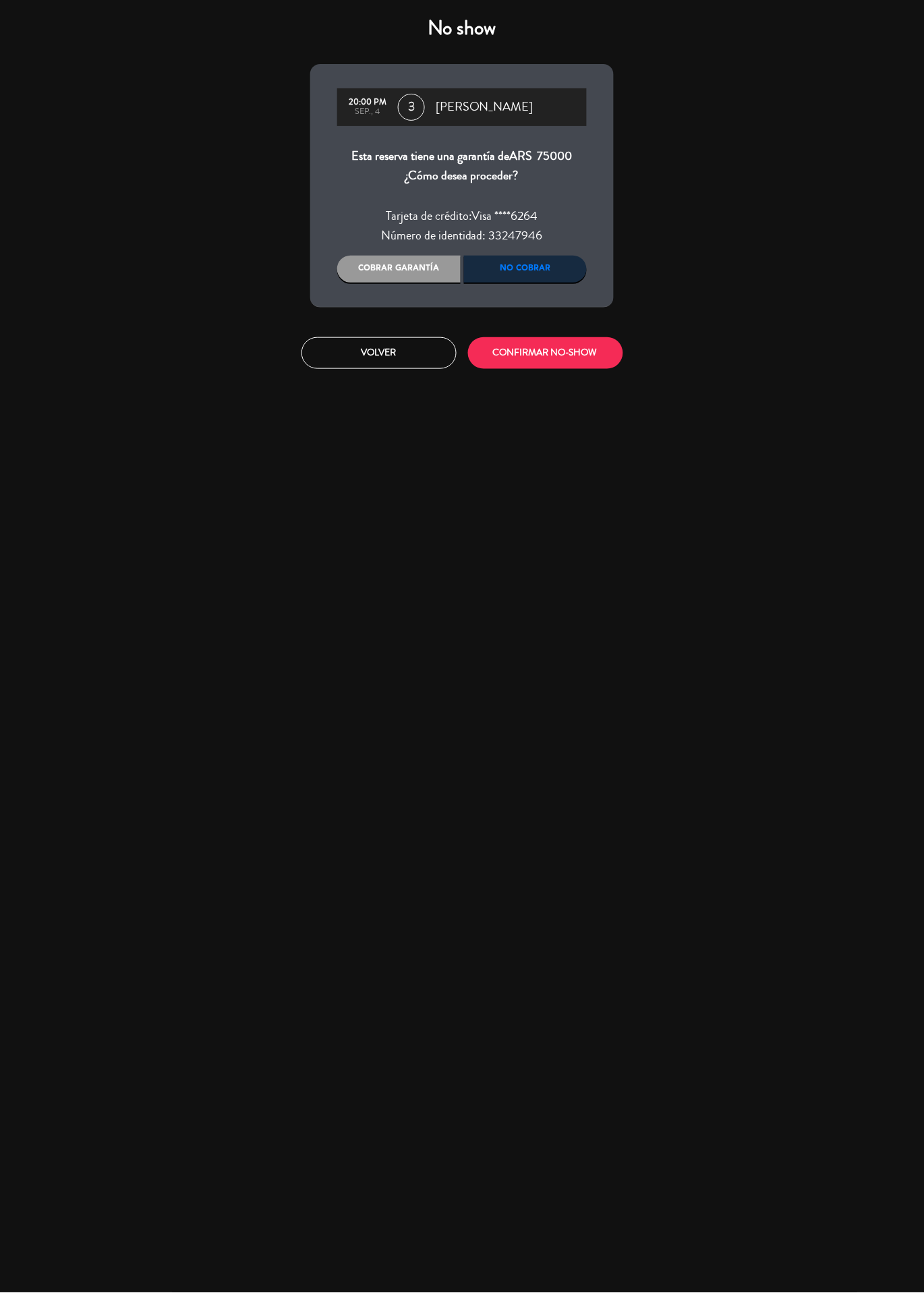
click at [439, 277] on div "Cobrar garantía" at bounding box center [399, 269] width 123 height 27
click at [554, 363] on button "CONFIRMAR NO-SHOW" at bounding box center [545, 354] width 155 height 32
click at [369, 363] on button "Volver" at bounding box center [379, 354] width 155 height 32
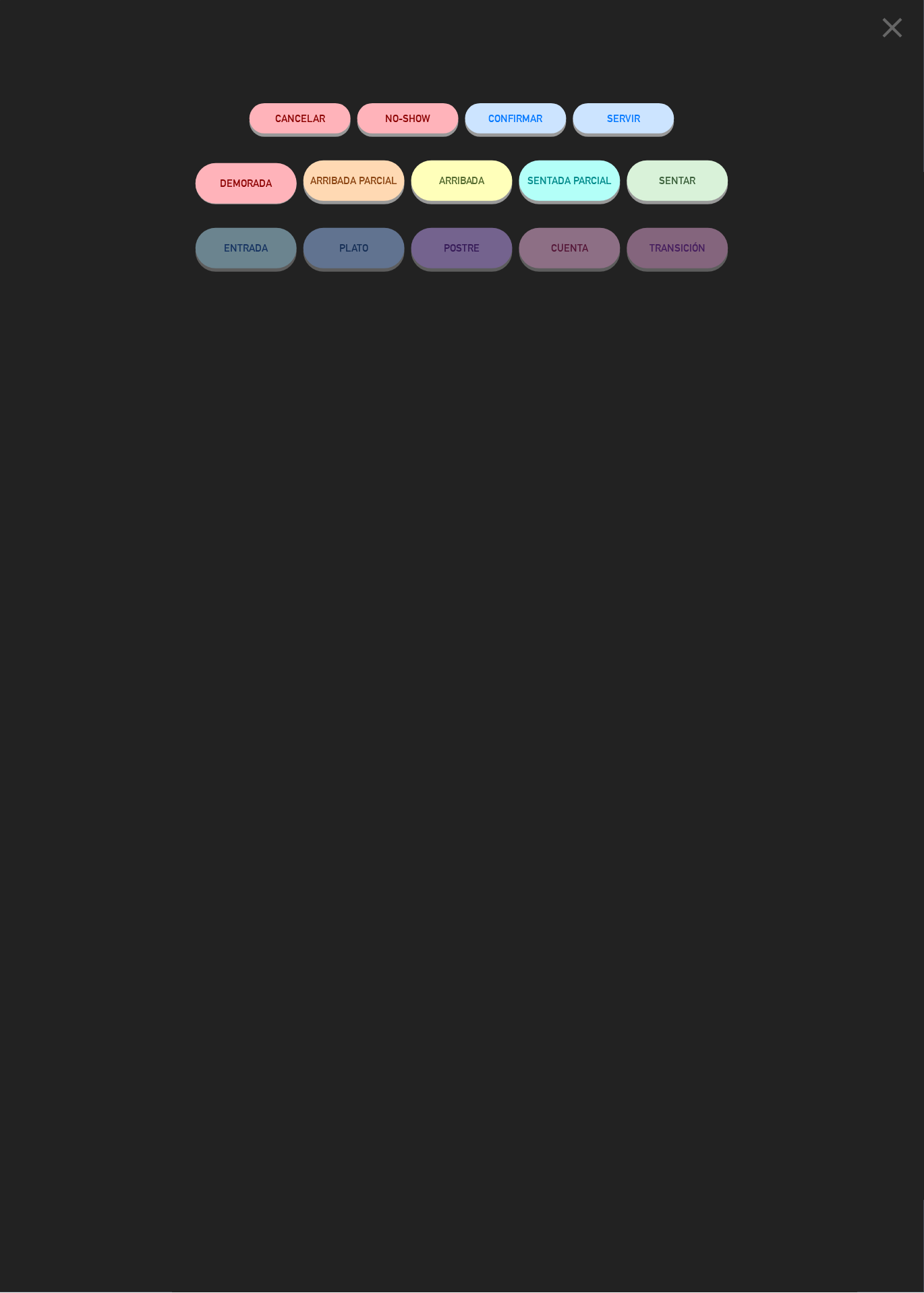
click at [893, 35] on icon "close" at bounding box center [893, 28] width 34 height 34
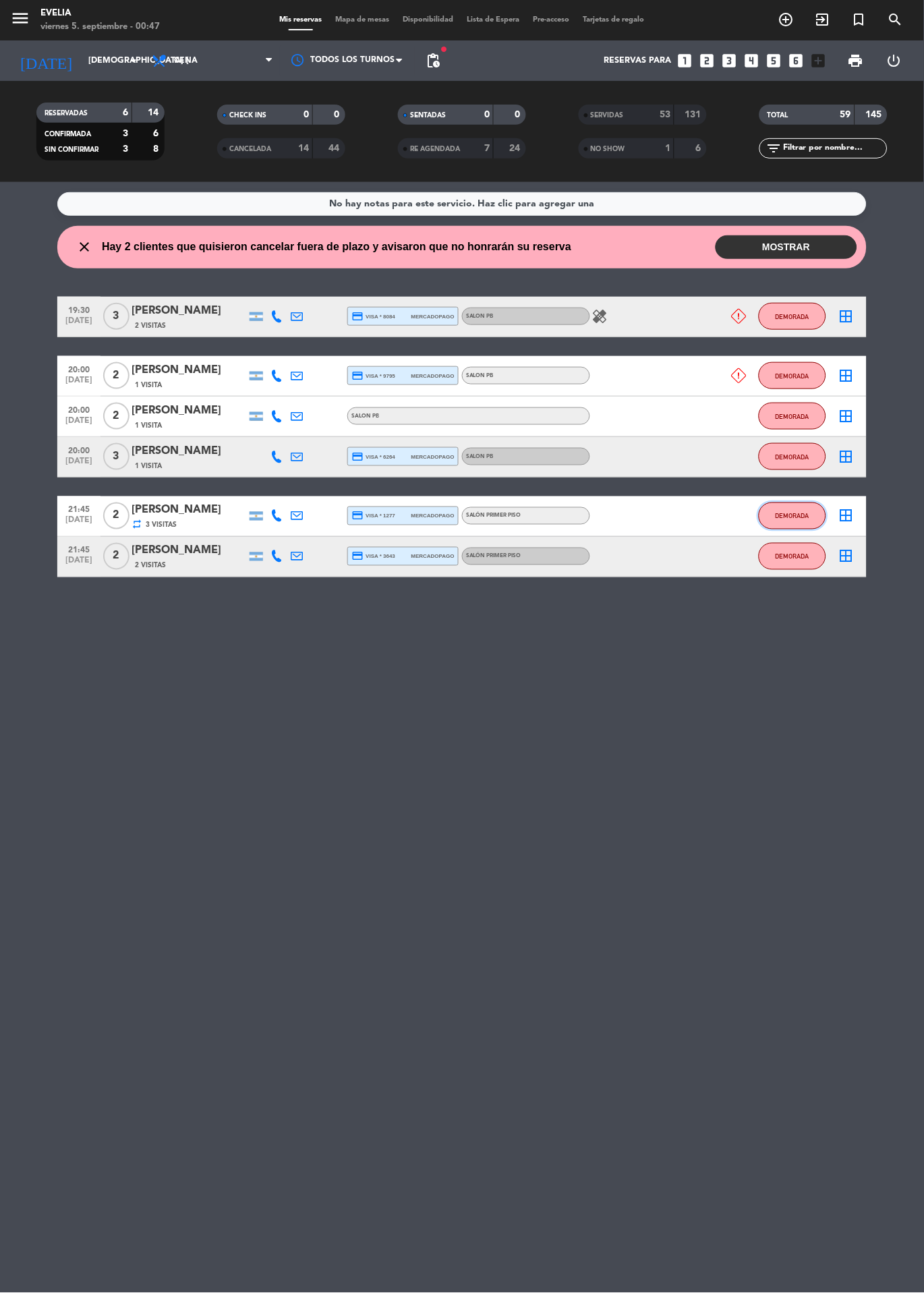
click at [787, 514] on span "DEMORADA" at bounding box center [793, 516] width 34 height 7
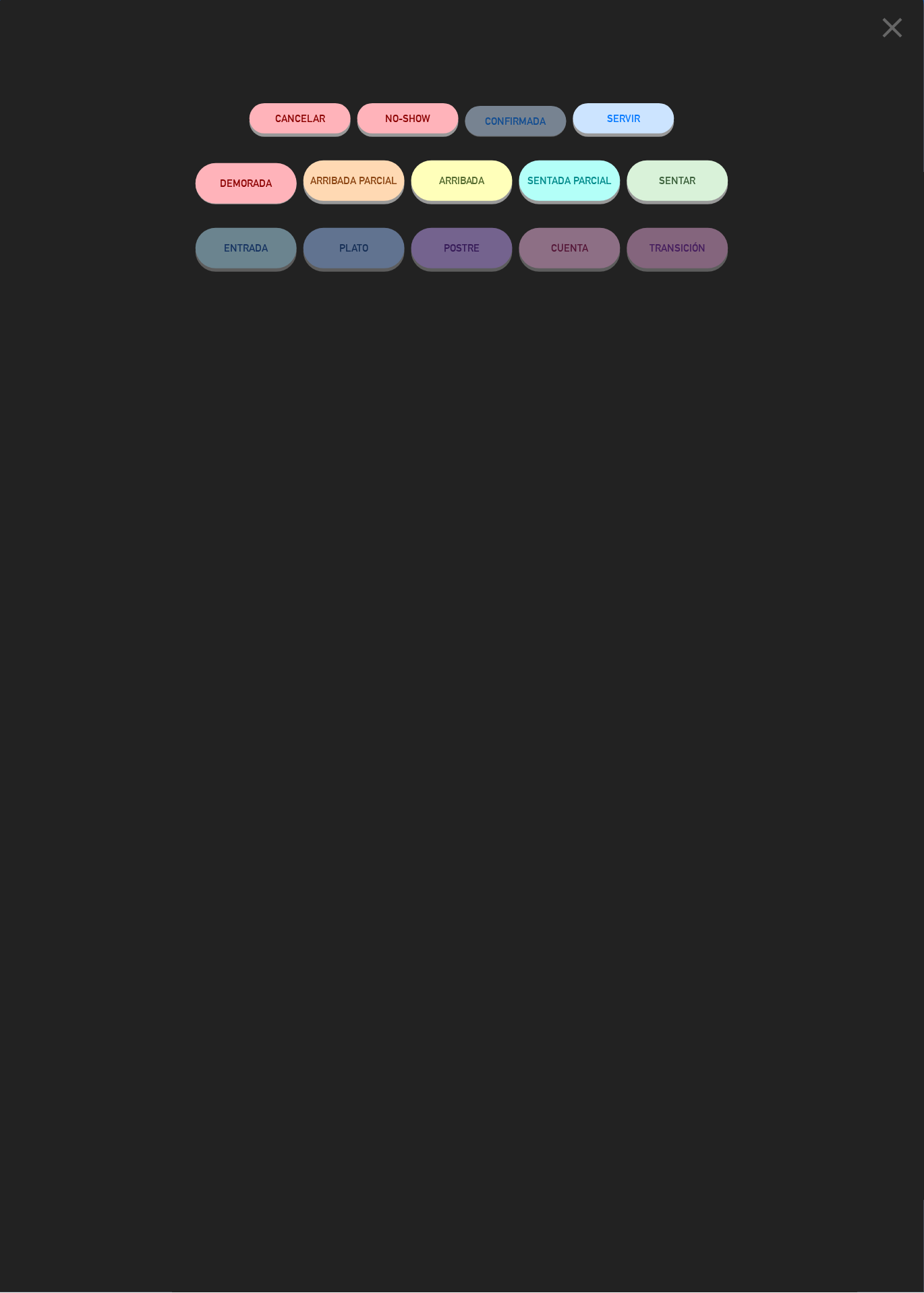
click at [402, 106] on button "NO-SHOW" at bounding box center [407, 119] width 101 height 30
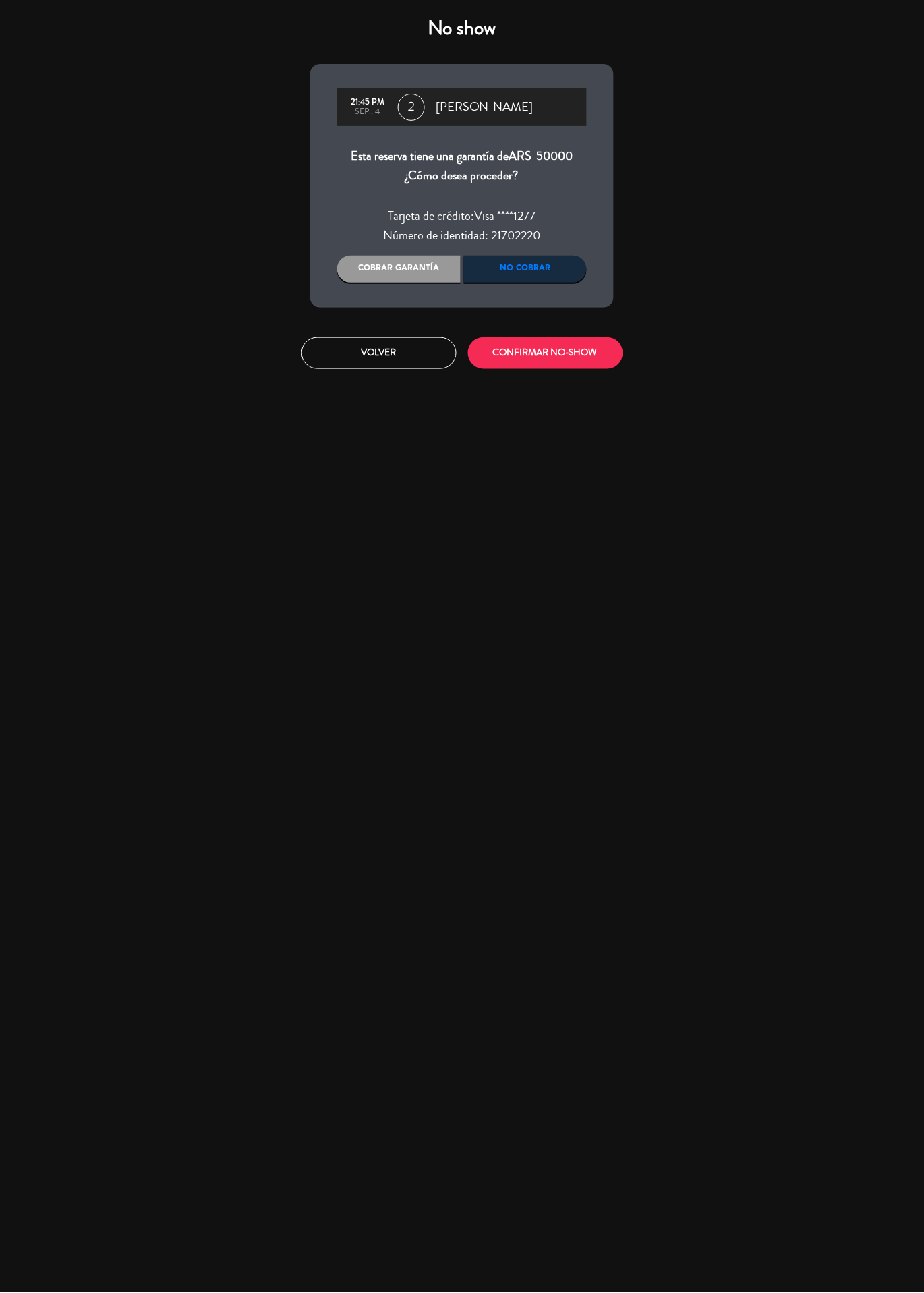
click at [435, 271] on div "Cobrar garantía" at bounding box center [399, 269] width 123 height 27
click at [580, 352] on button "CONFIRMAR NO-SHOW" at bounding box center [545, 354] width 155 height 32
